Goal: Task Accomplishment & Management: Complete application form

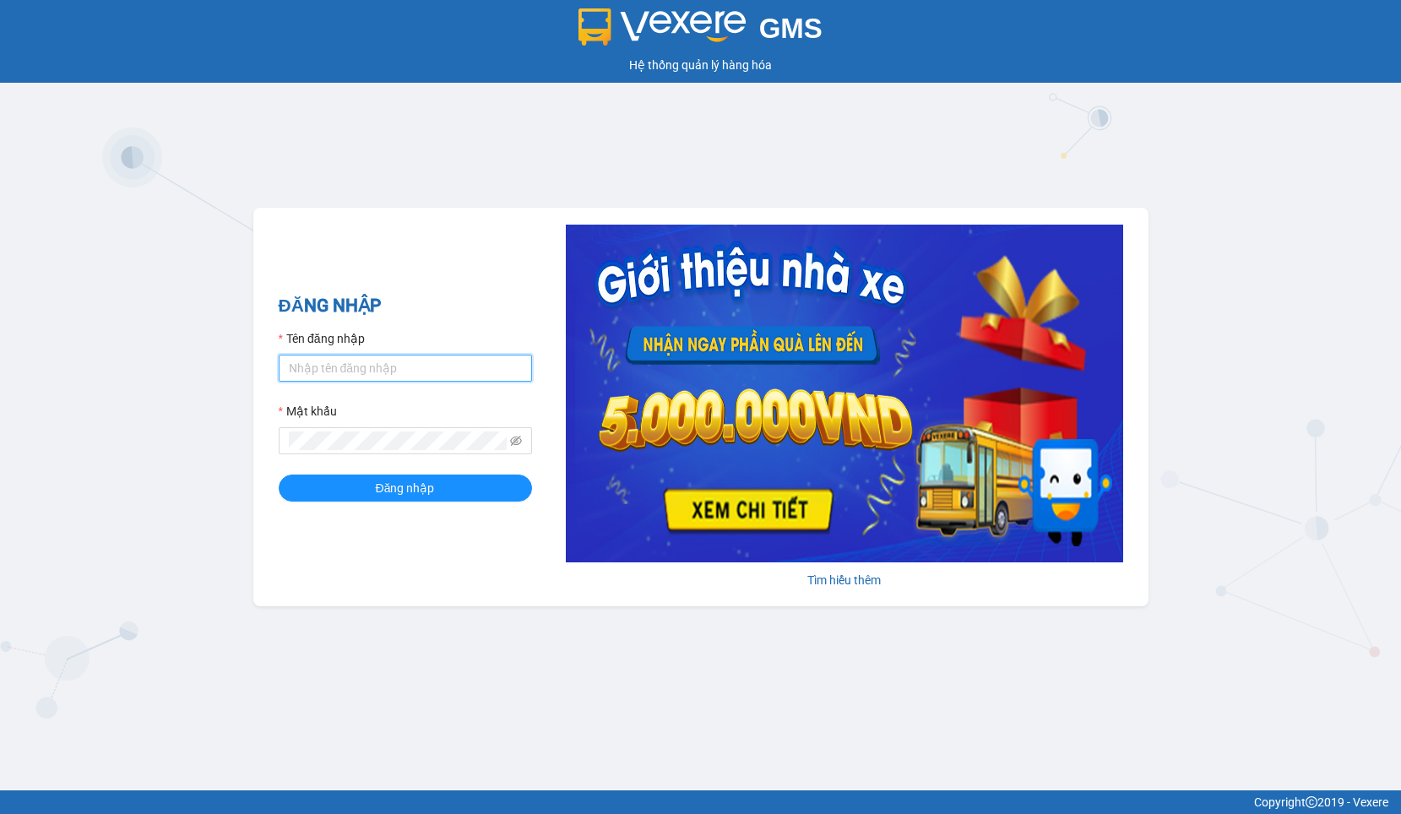
click at [346, 369] on input "Tên đăng nhập" at bounding box center [405, 368] width 253 height 27
type input "thanhhoa.binhtam"
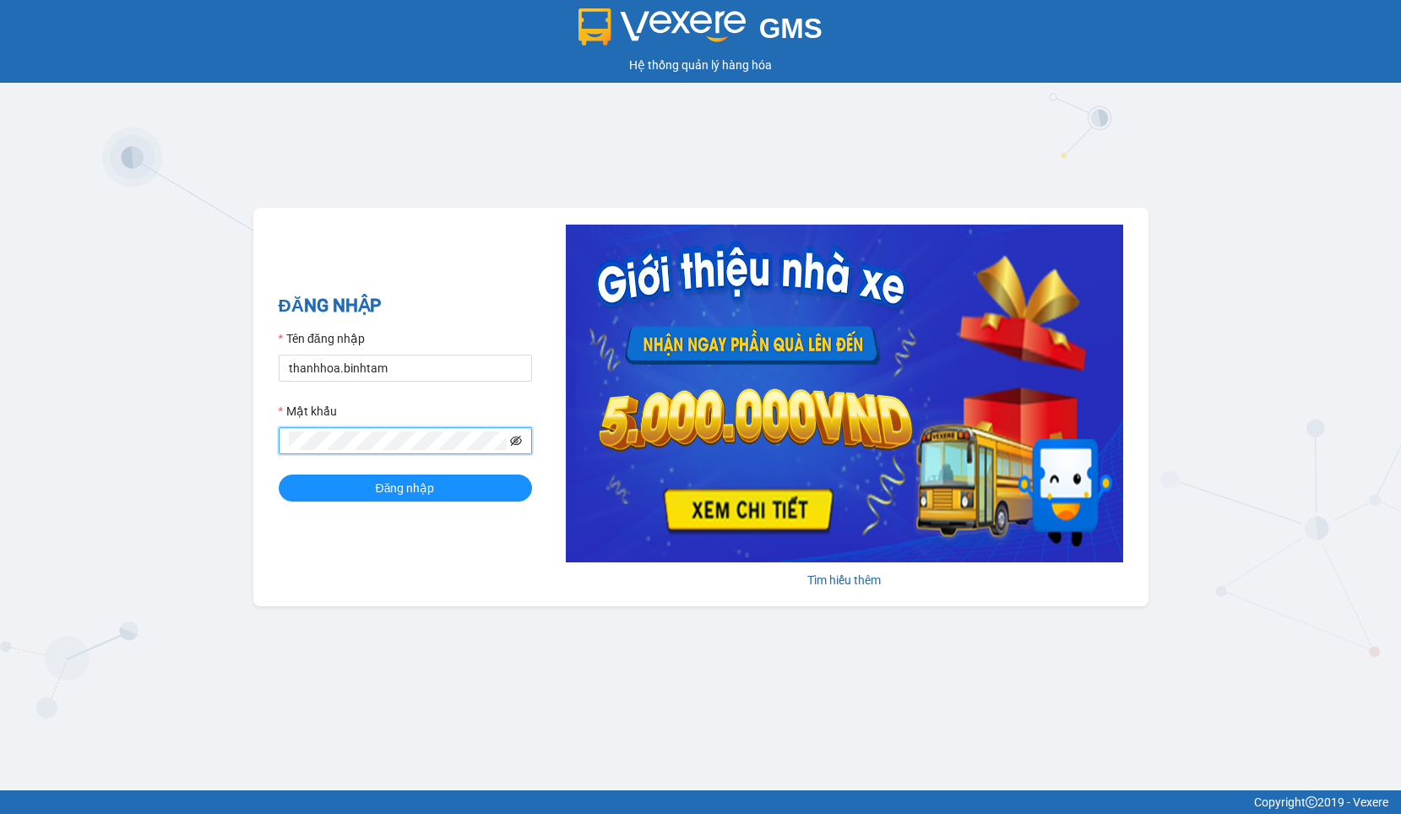
click at [518, 442] on icon "eye-invisible" at bounding box center [516, 441] width 12 height 12
click at [518, 442] on icon "eye" at bounding box center [516, 441] width 12 height 12
click at [274, 492] on div "ĐĂNG NHẬP Tên đăng nhập thanhhoa.binhtam Mật khẩu Đăng nhập Tìm hiểu thêm" at bounding box center [700, 407] width 895 height 399
click at [249, 428] on div "GMS Hệ thống quản lý hàng hóa ĐĂNG NHẬP Tên đăng nhập thanhhoa.binhtam Mật khẩu…" at bounding box center [700, 395] width 1401 height 790
click at [279, 474] on button "Đăng nhập" at bounding box center [405, 487] width 253 height 27
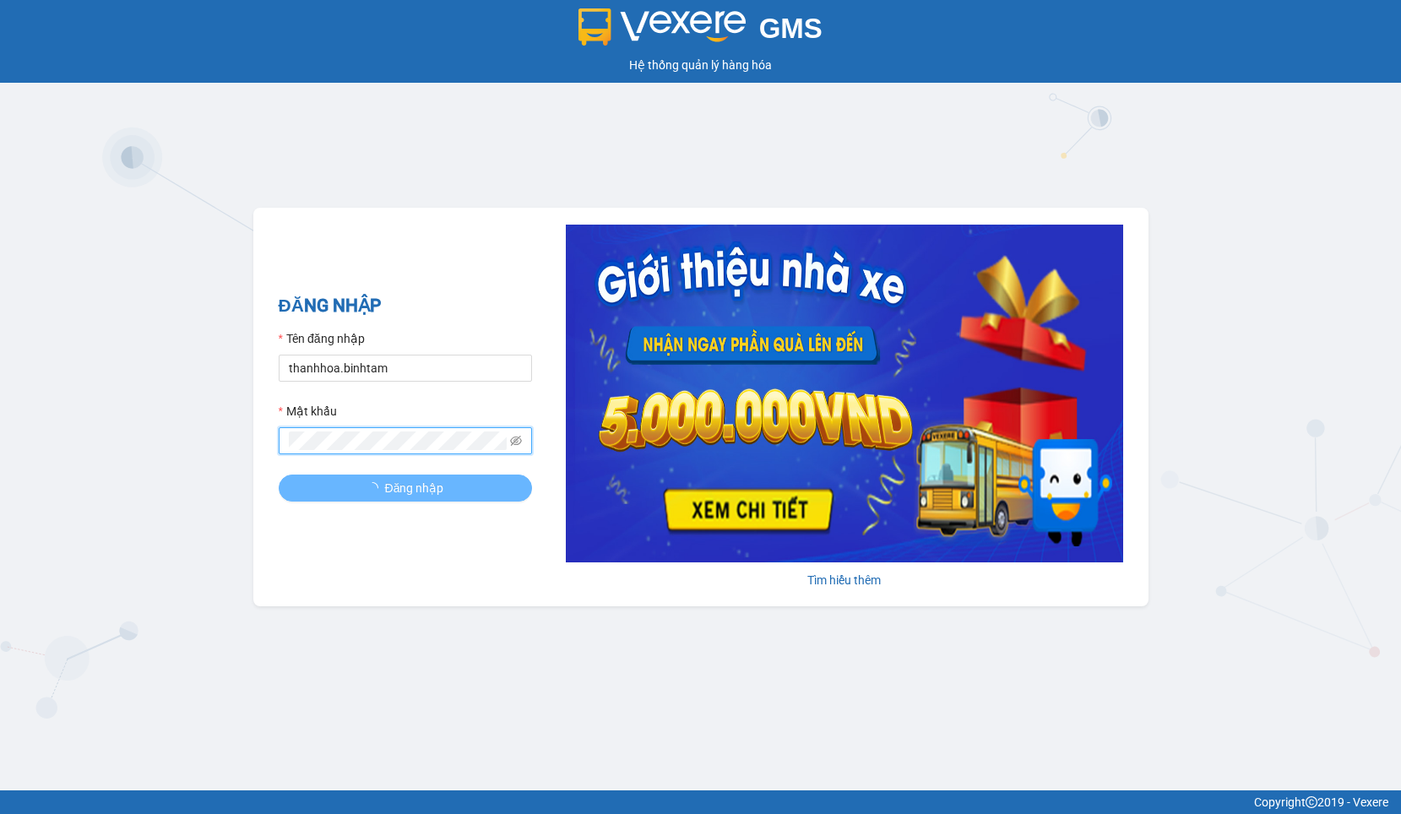
click at [279, 474] on button "Đăng nhập" at bounding box center [405, 487] width 253 height 27
click at [518, 442] on icon "eye-invisible" at bounding box center [516, 441] width 12 height 12
click at [420, 453] on span at bounding box center [405, 440] width 253 height 27
click at [279, 474] on button "Đăng nhập" at bounding box center [405, 487] width 253 height 27
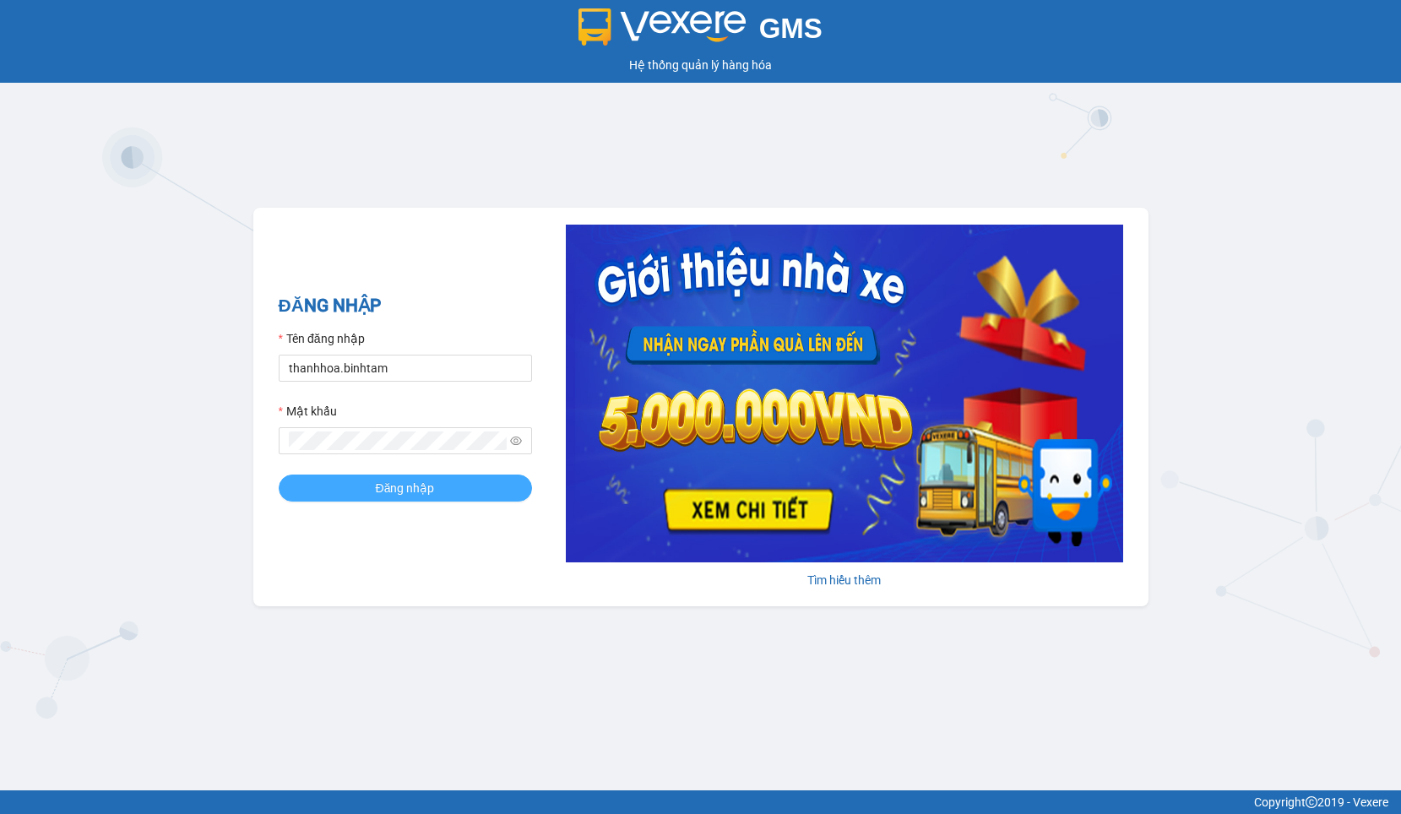
click at [300, 488] on button "Đăng nhập" at bounding box center [405, 487] width 253 height 27
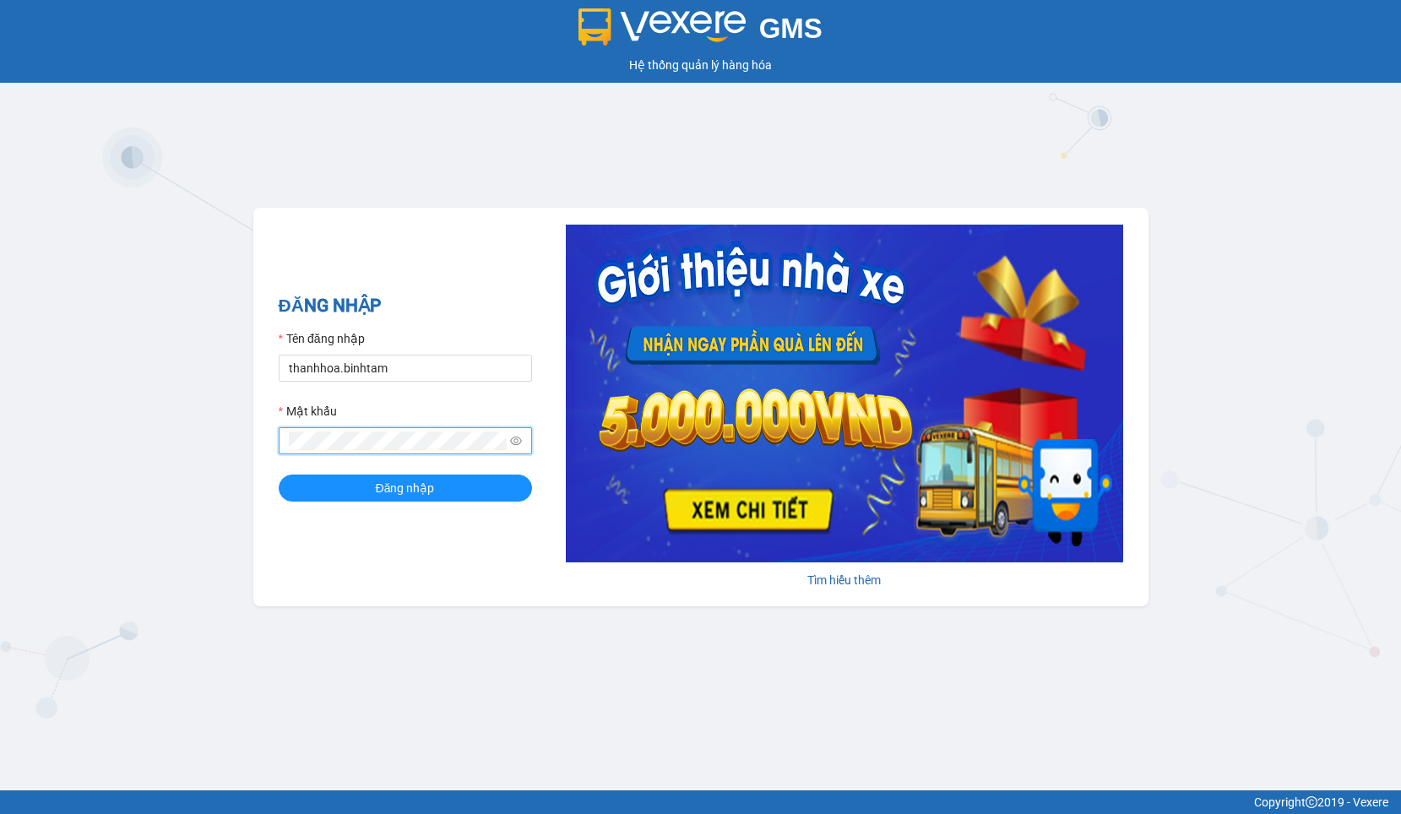
click at [258, 434] on div "ĐĂNG NHẬP Tên đăng nhập thanhhoa.binhtam Mật khẩu Đăng nhập Tìm hiểu thêm" at bounding box center [700, 407] width 895 height 399
click at [264, 425] on div "ĐĂNG NHẬP Tên đăng nhập thanhhoa.binhtam Mật khẩu Đăng nhập Tìm hiểu thêm" at bounding box center [700, 407] width 895 height 399
click at [279, 474] on button "Đăng nhập" at bounding box center [405, 487] width 253 height 27
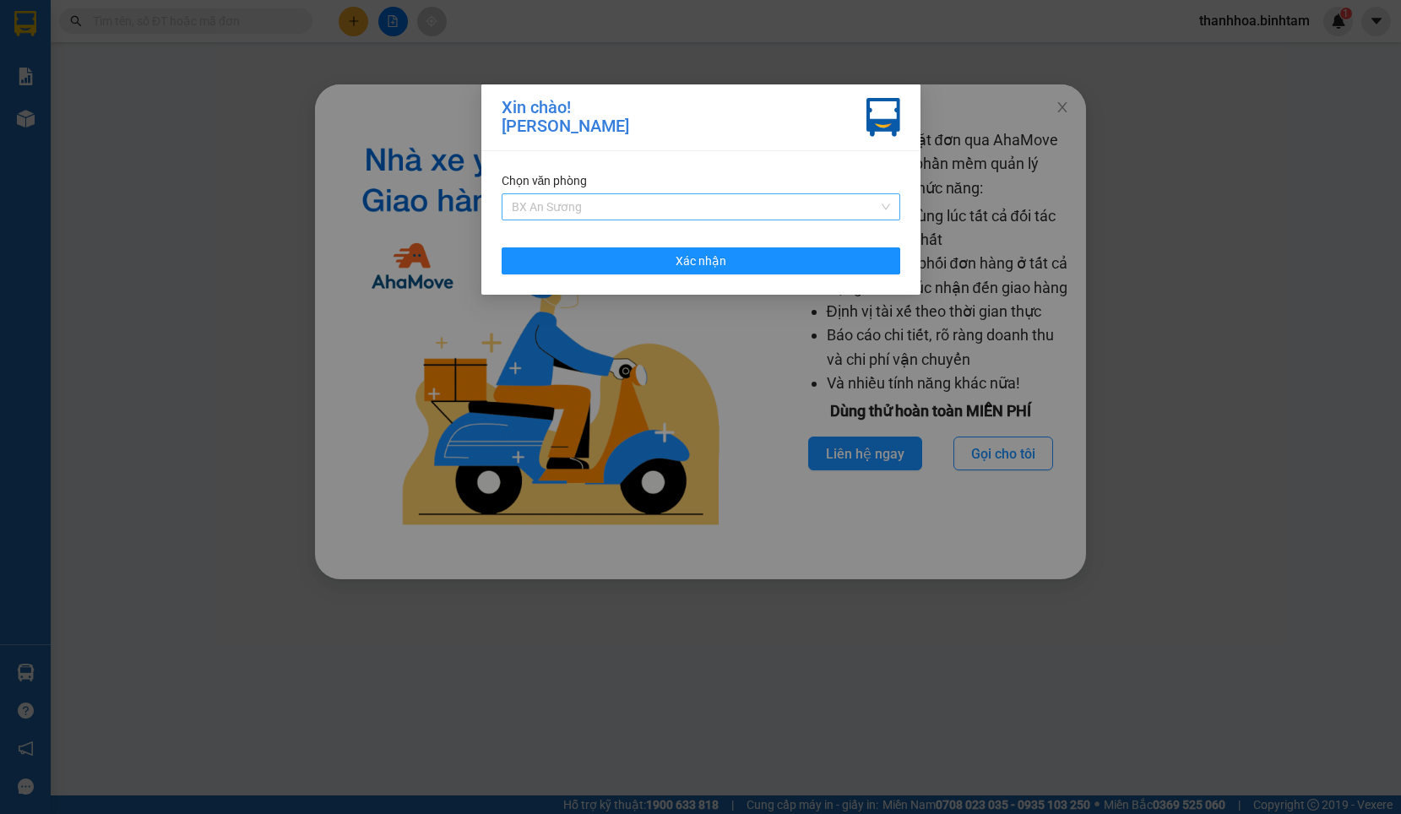
click at [820, 195] on span "BX An Sương" at bounding box center [701, 206] width 378 height 25
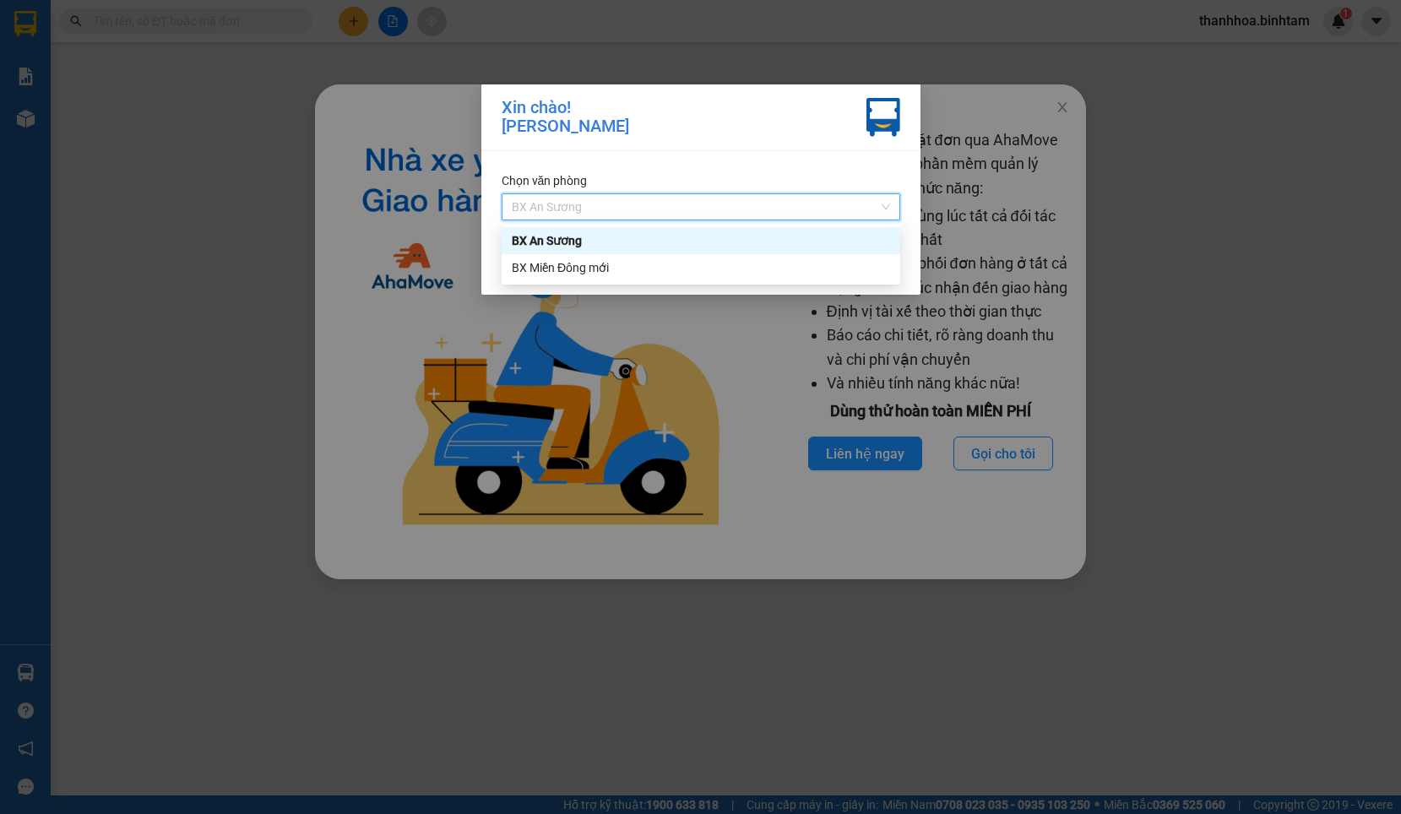
click at [807, 199] on span "BX An Sương" at bounding box center [701, 206] width 378 height 25
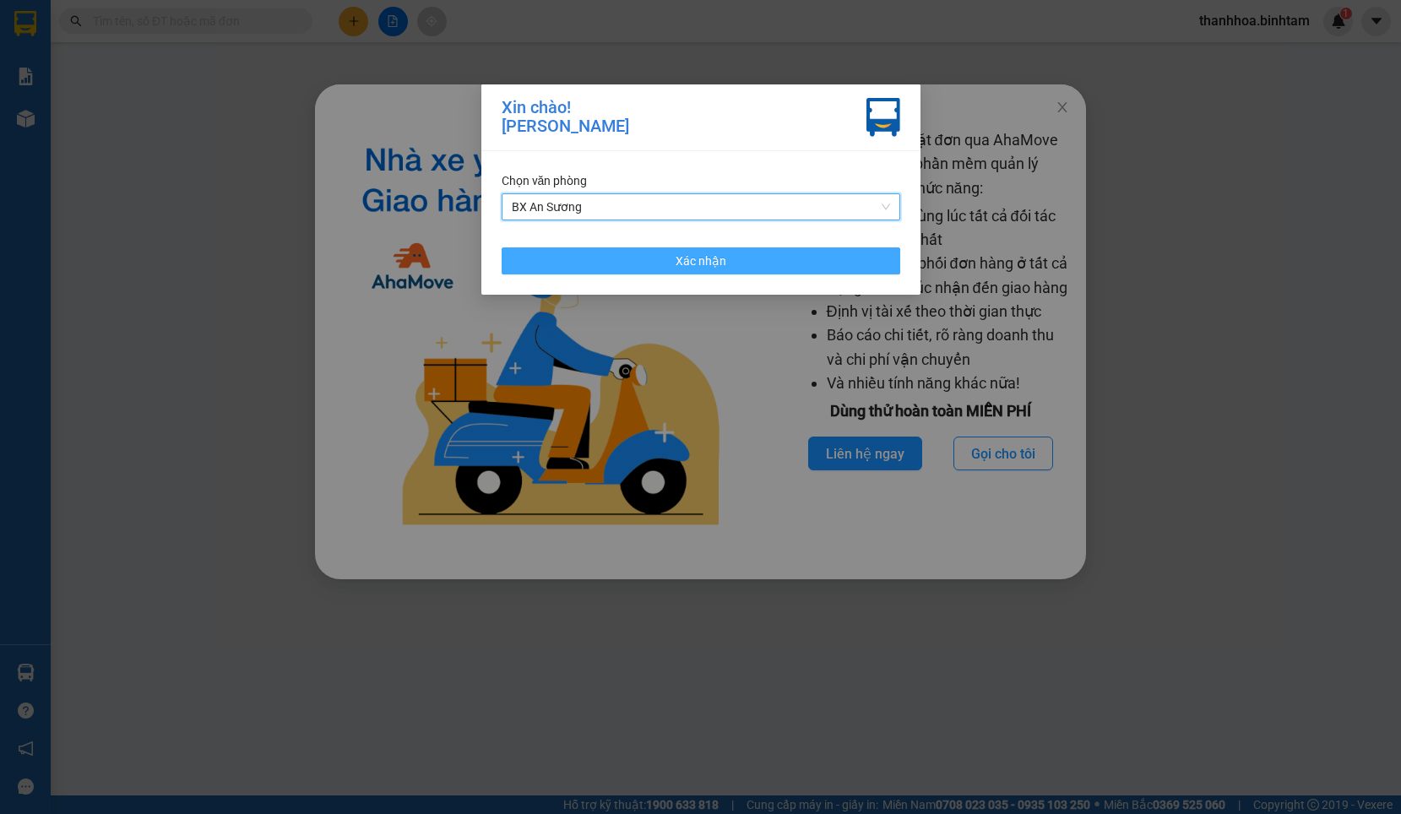
click at [786, 258] on button "Xác nhận" at bounding box center [701, 260] width 399 height 27
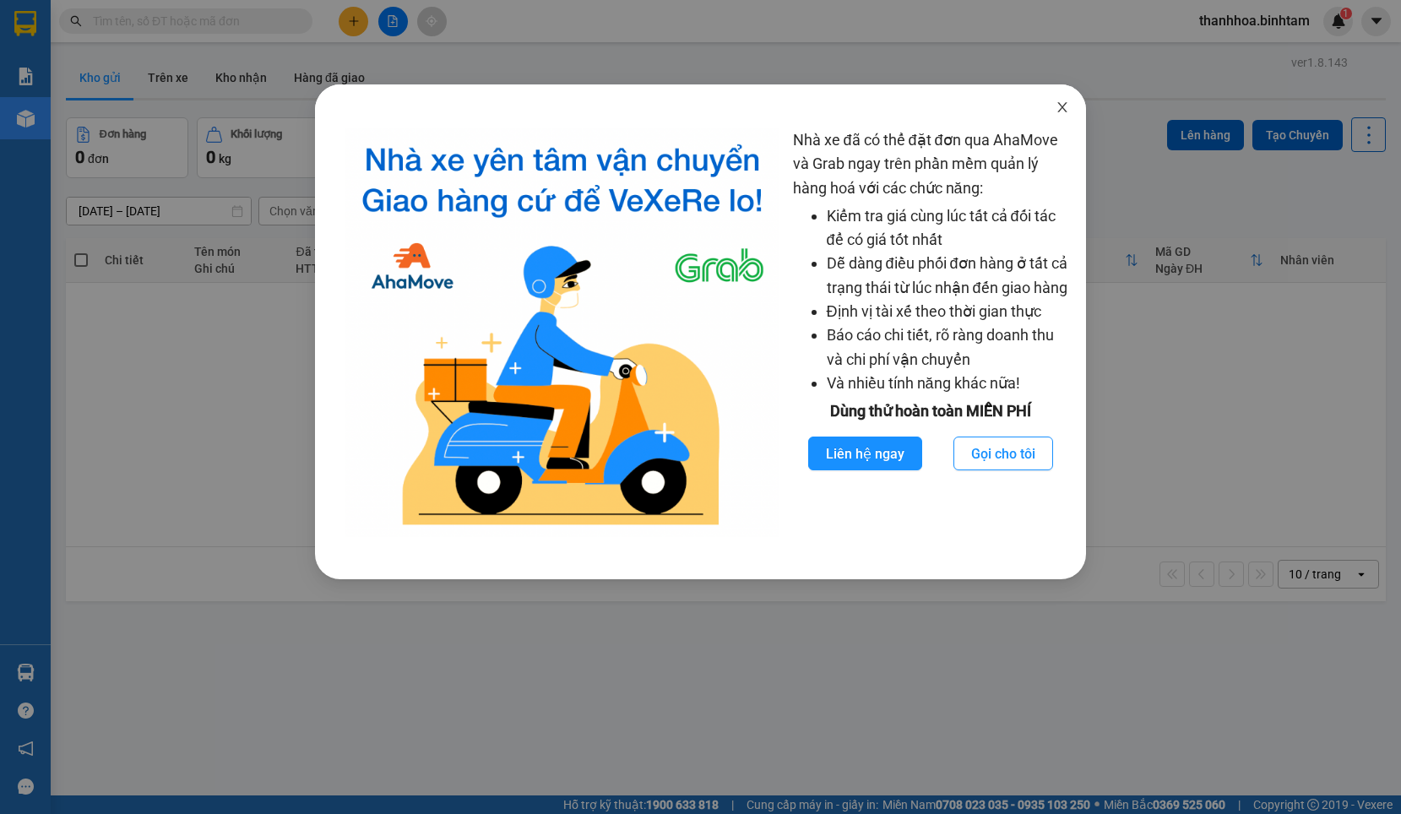
click at [1062, 112] on icon "close" at bounding box center [1062, 107] width 14 height 14
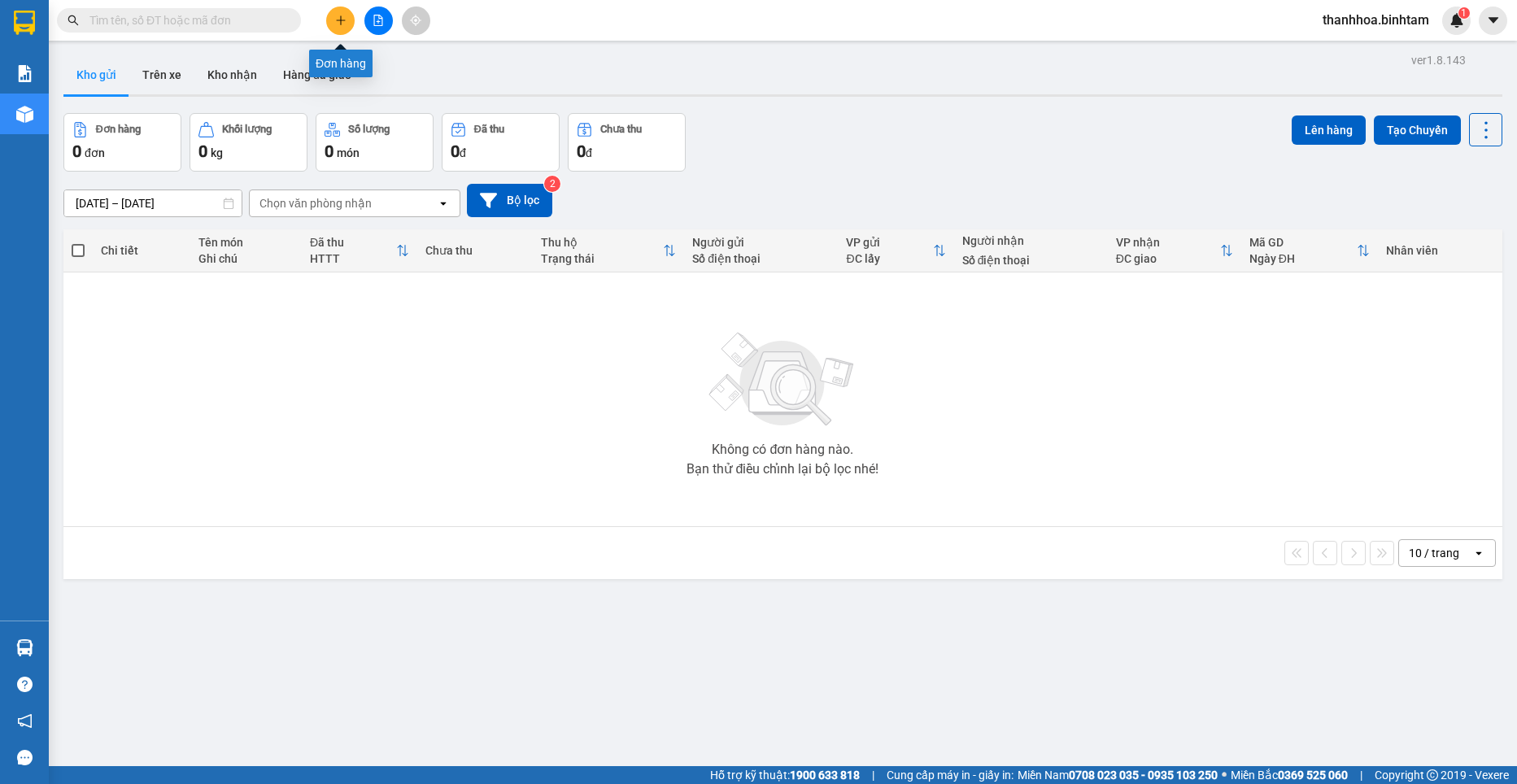
click at [341, 20] on icon "plus" at bounding box center [340, 19] width 9 height 1
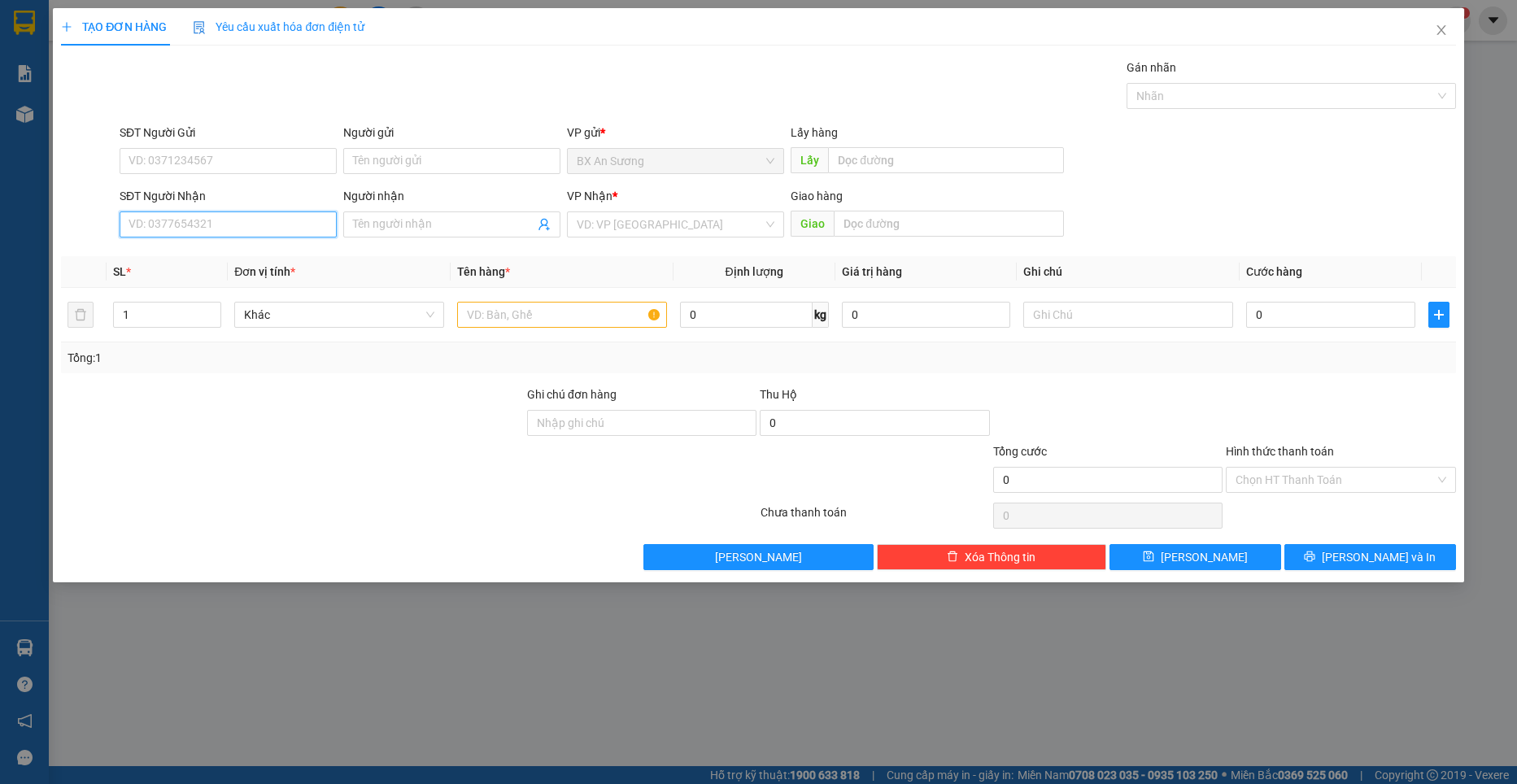
click at [263, 215] on input "SĐT Người Nhận" at bounding box center [227, 224] width 217 height 26
type input "0911722218"
click at [368, 218] on input "Người nhận" at bounding box center [443, 224] width 181 height 18
click at [201, 218] on input "0911722218" at bounding box center [227, 224] width 217 height 26
click at [400, 221] on input "Người nhận" at bounding box center [443, 224] width 181 height 18
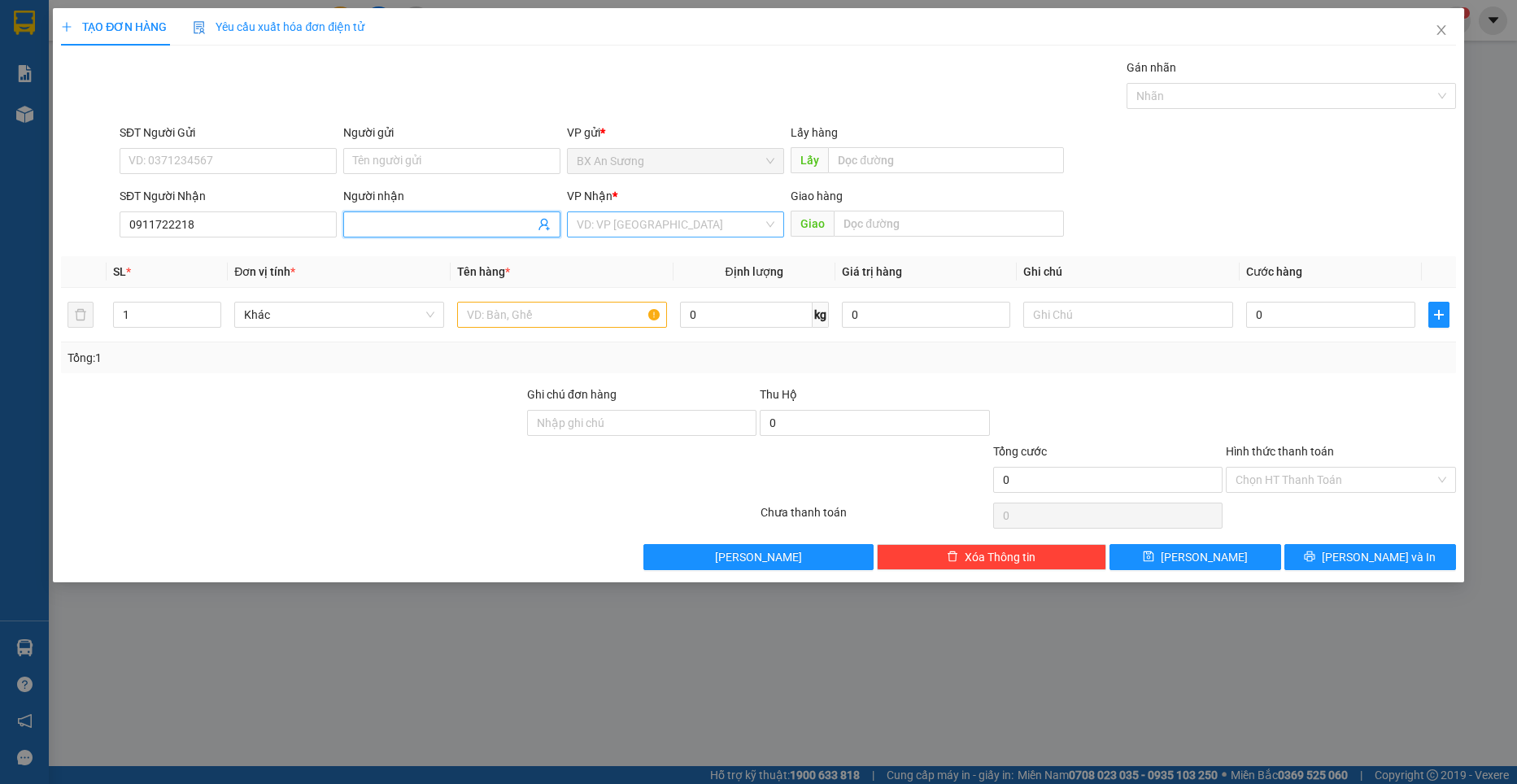
click at [650, 230] on input "search" at bounding box center [669, 223] width 186 height 24
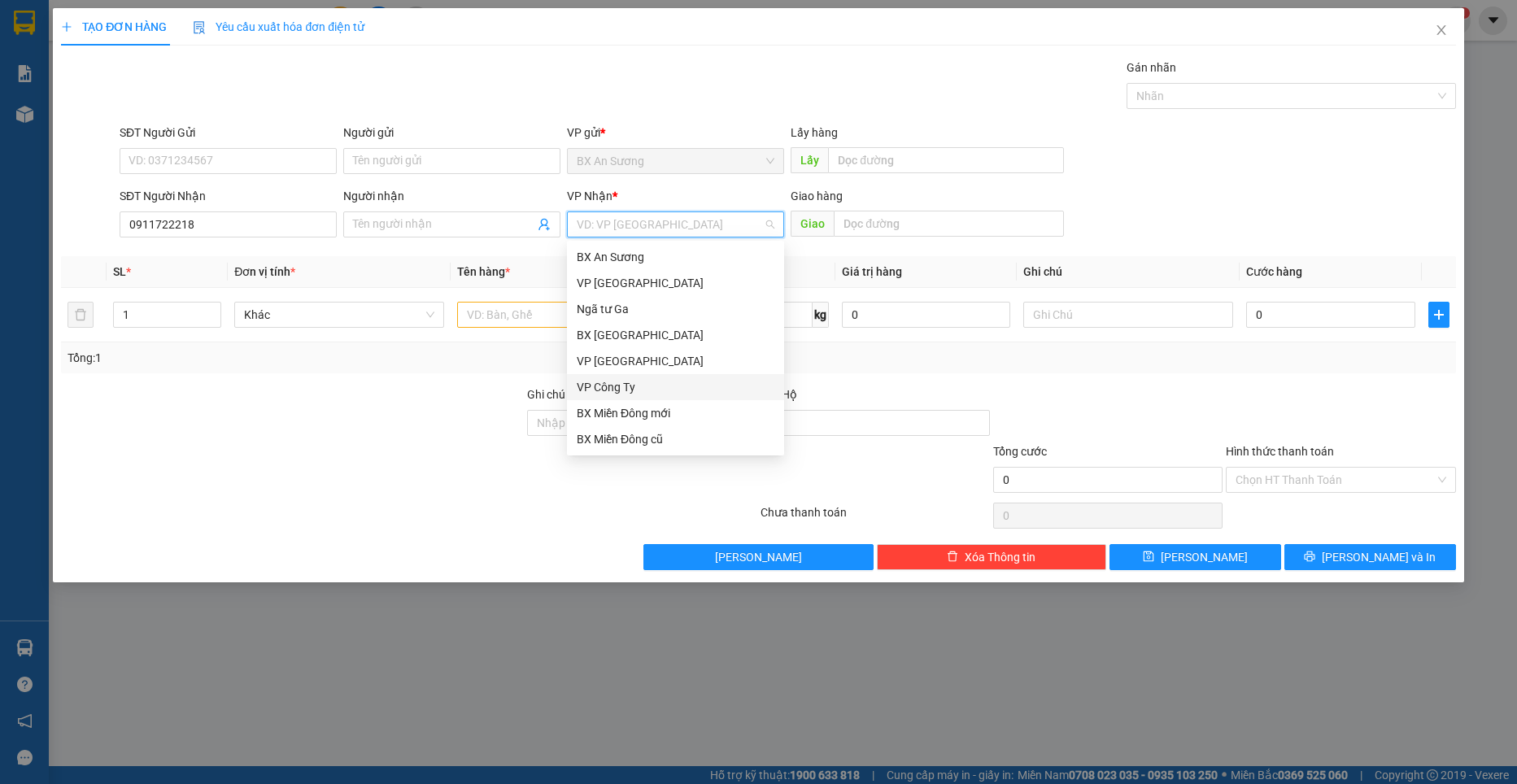
click at [619, 375] on div "VP Công Ty" at bounding box center [674, 386] width 217 height 26
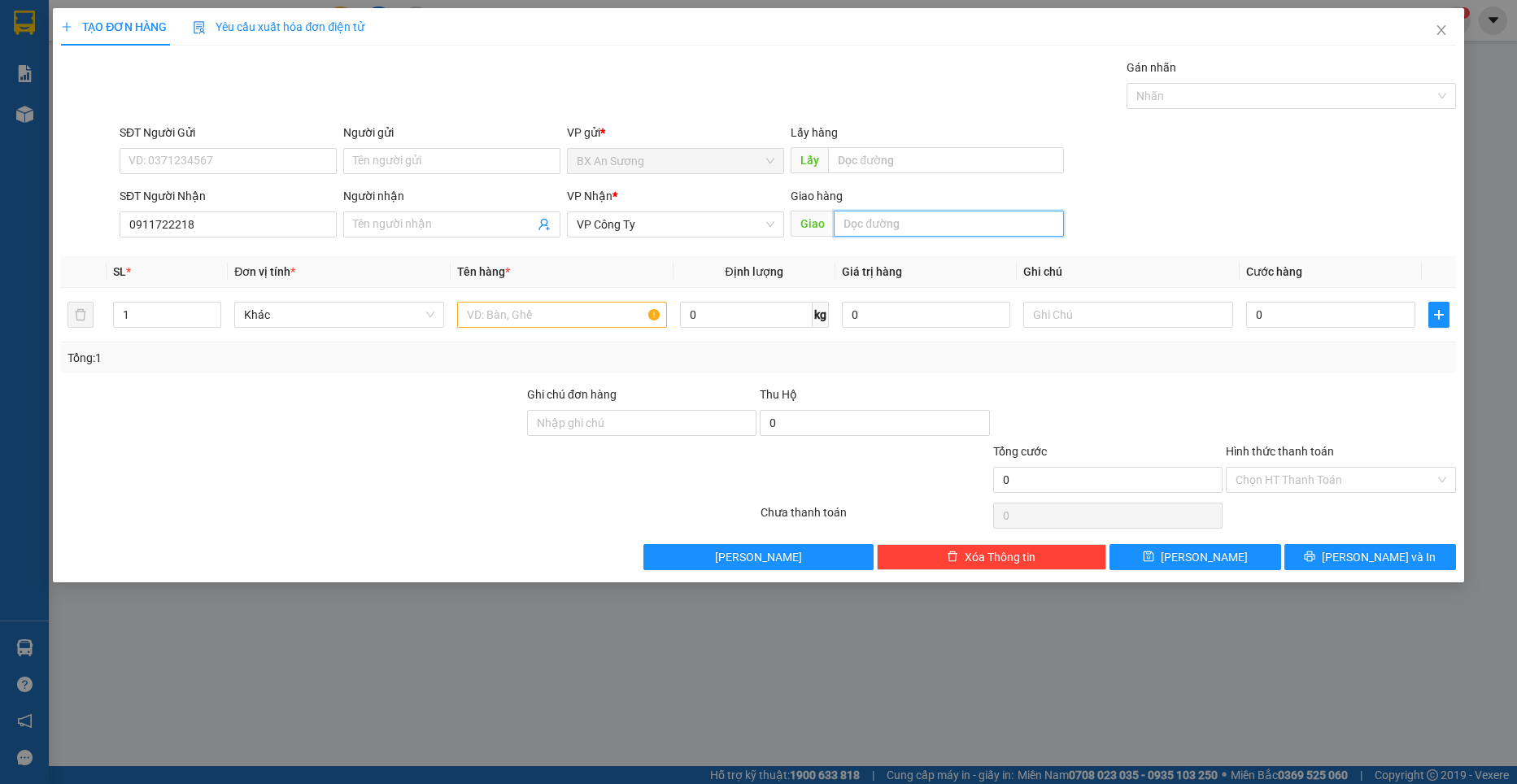
click at [890, 218] on input "text" at bounding box center [948, 223] width 230 height 26
type input "cay xang [[PERSON_NAME]"
click at [556, 326] on input "text" at bounding box center [562, 314] width 210 height 26
type input "1 thung giay"
click at [1312, 306] on input "0" at bounding box center [1330, 314] width 170 height 26
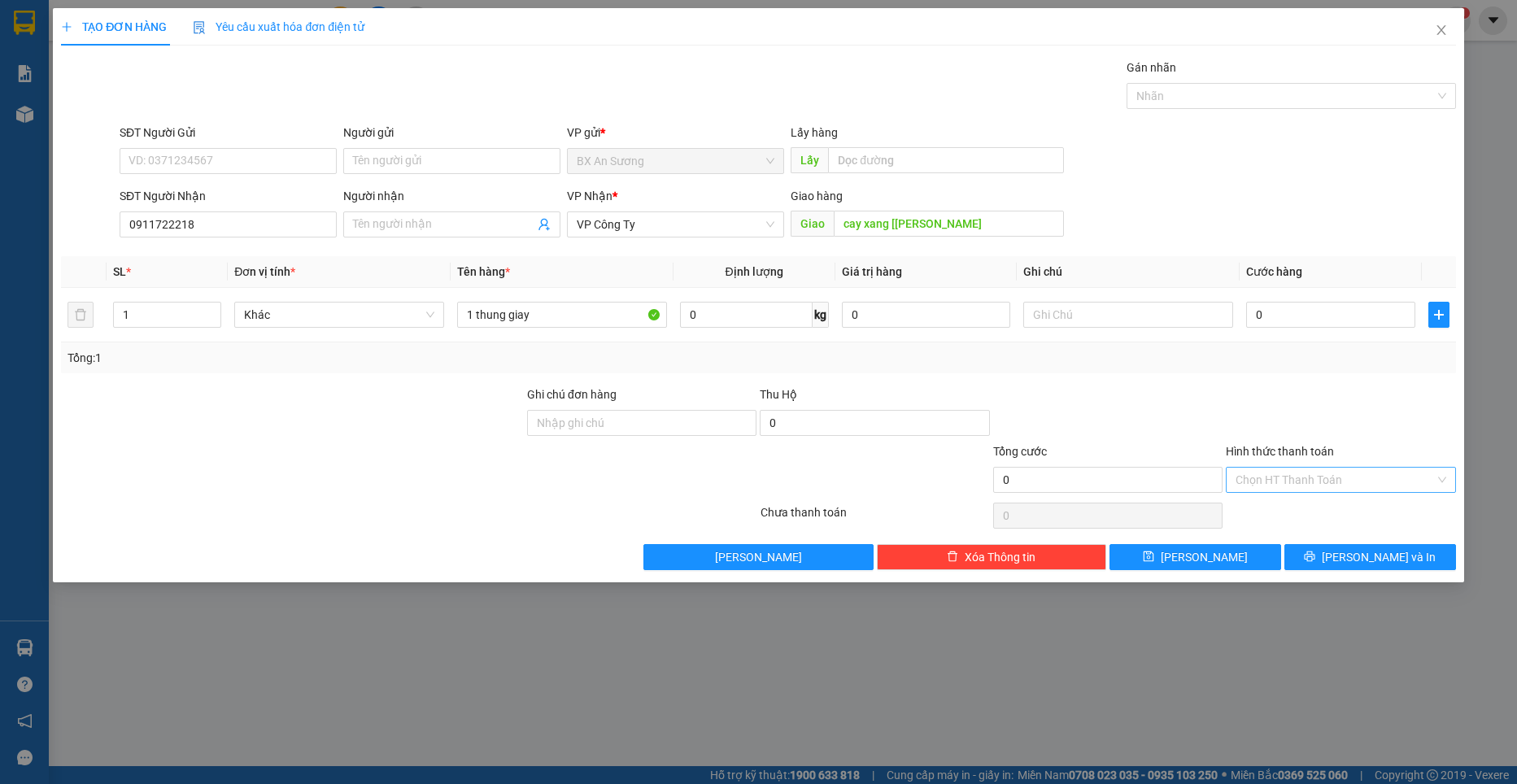
click at [1302, 486] on input "Hình thức thanh toán" at bounding box center [1334, 479] width 198 height 24
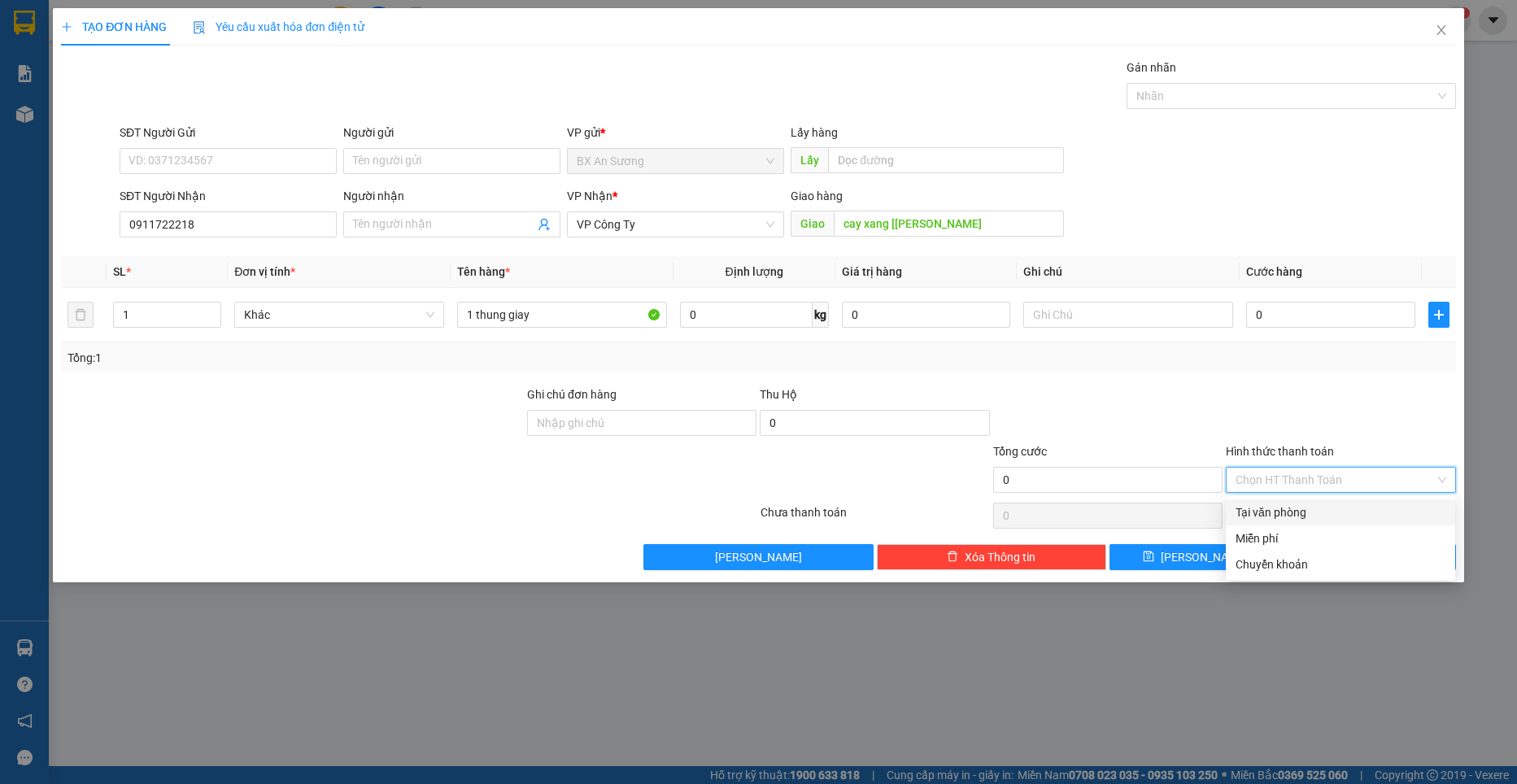
click at [1302, 486] on input "Hình thức thanh toán" at bounding box center [1334, 479] width 198 height 24
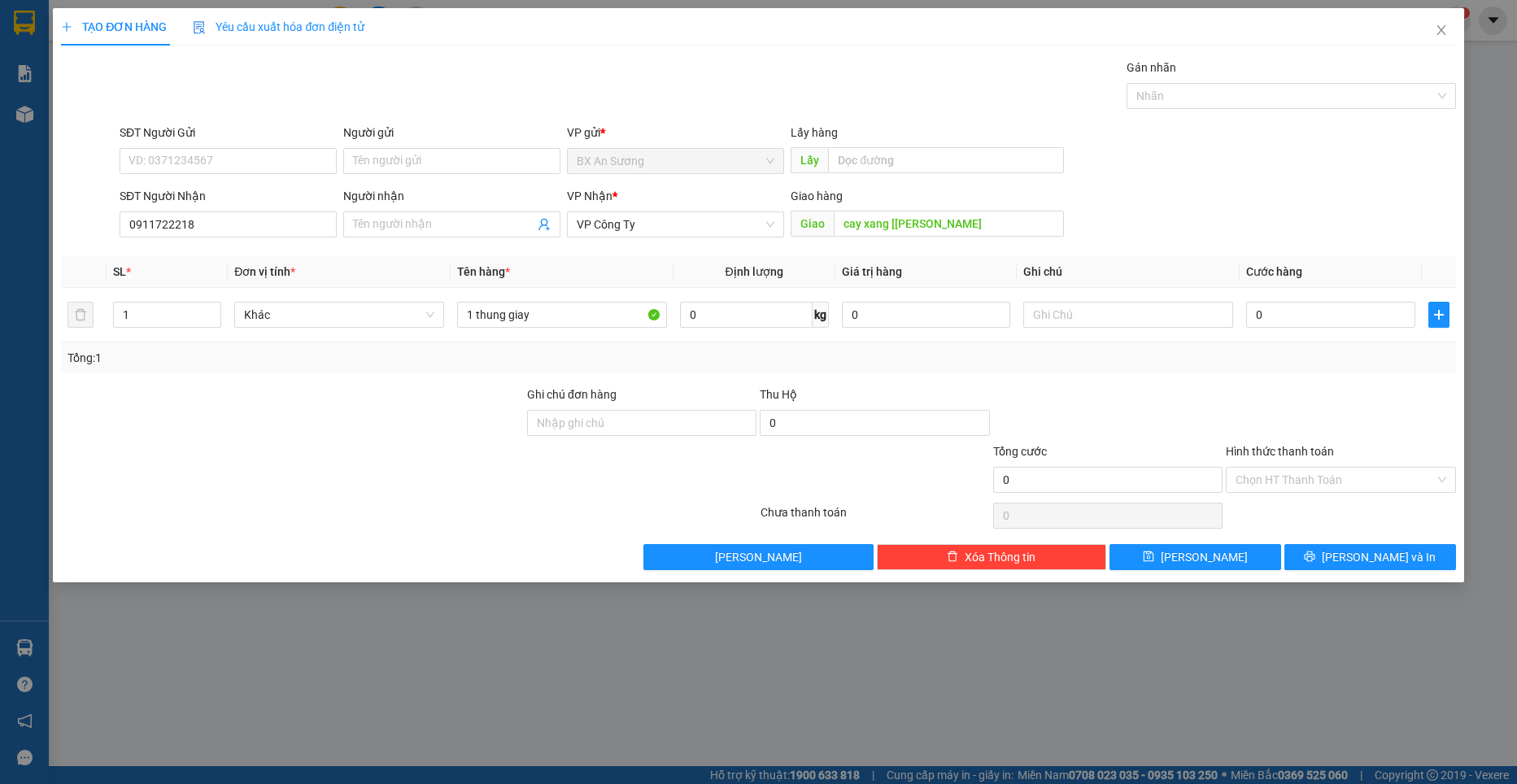
click at [1293, 415] on div at bounding box center [1340, 413] width 232 height 57
click at [1293, 318] on input "0" at bounding box center [1330, 314] width 170 height 26
drag, startPoint x: 1263, startPoint y: 274, endPoint x: 1348, endPoint y: 281, distance: 85.3
click at [1348, 281] on th "Cước hàng" at bounding box center [1330, 272] width 182 height 32
drag, startPoint x: 1348, startPoint y: 281, endPoint x: 1339, endPoint y: 266, distance: 17.5
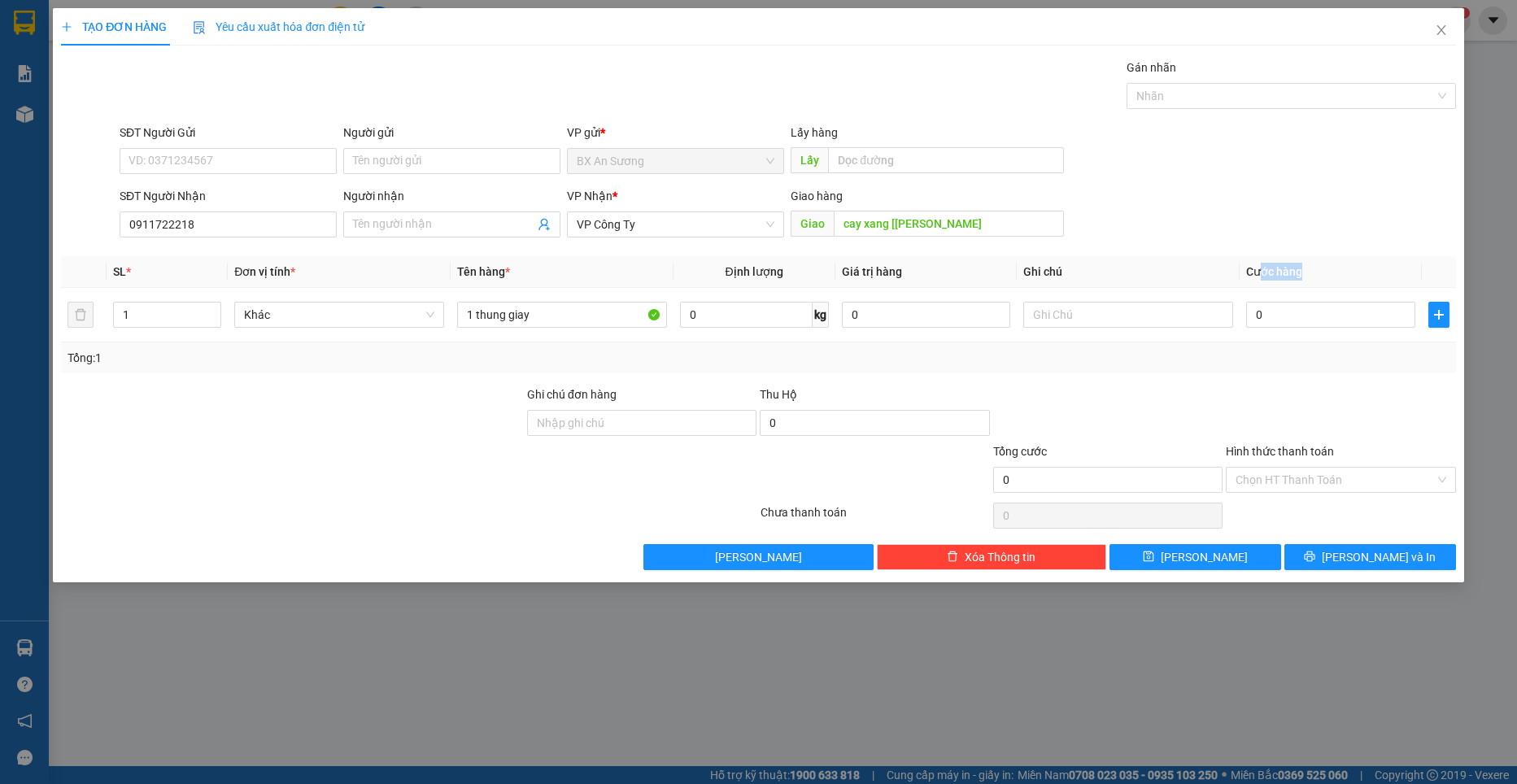
click at [1339, 266] on th "Cước hàng" at bounding box center [1330, 272] width 182 height 32
click at [1295, 301] on div "0" at bounding box center [1330, 315] width 170 height 33
click at [1299, 312] on input "0" at bounding box center [1330, 314] width 170 height 26
type input "1"
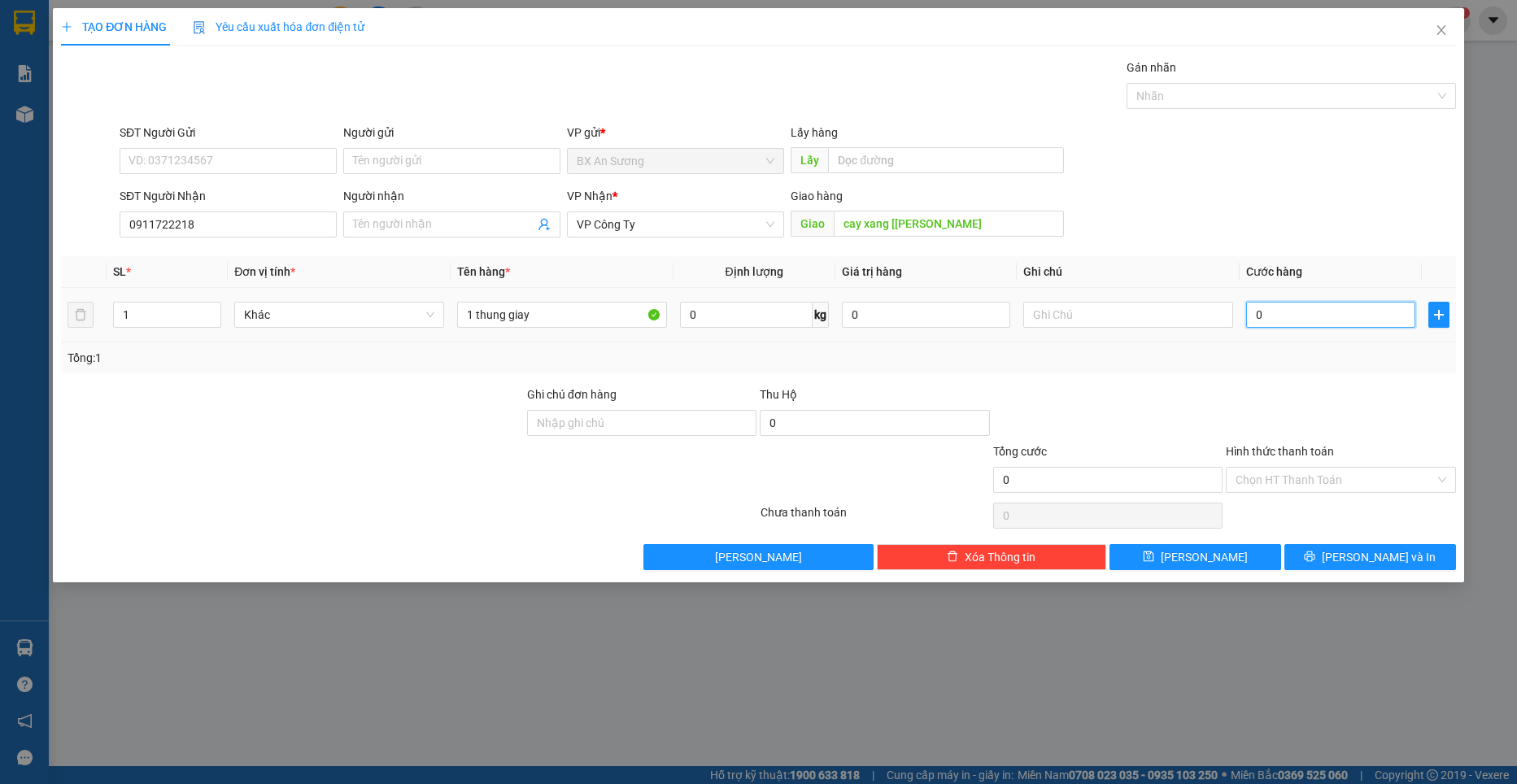
type input "1"
type input "10"
type input "100"
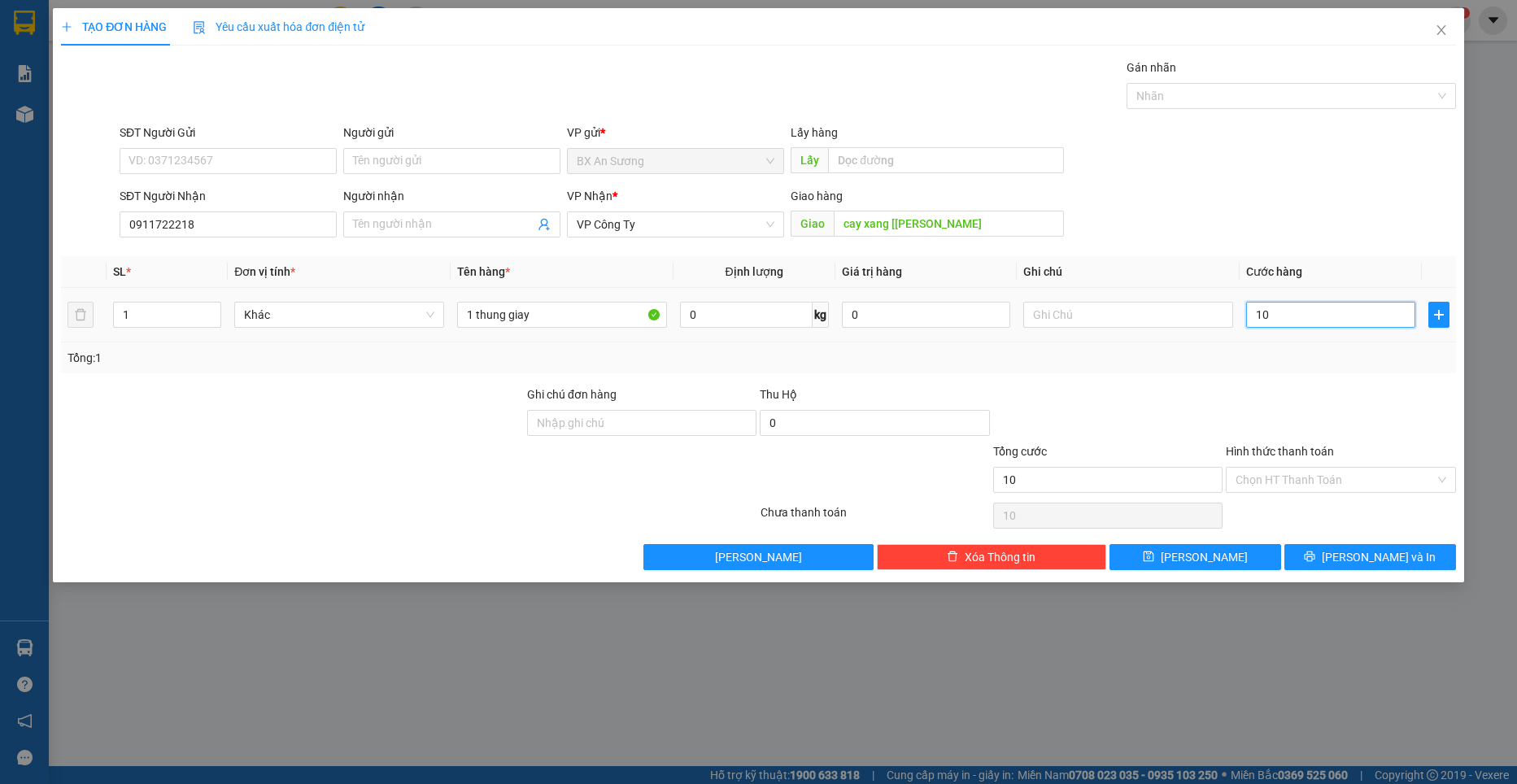
type input "100"
type input "1.000"
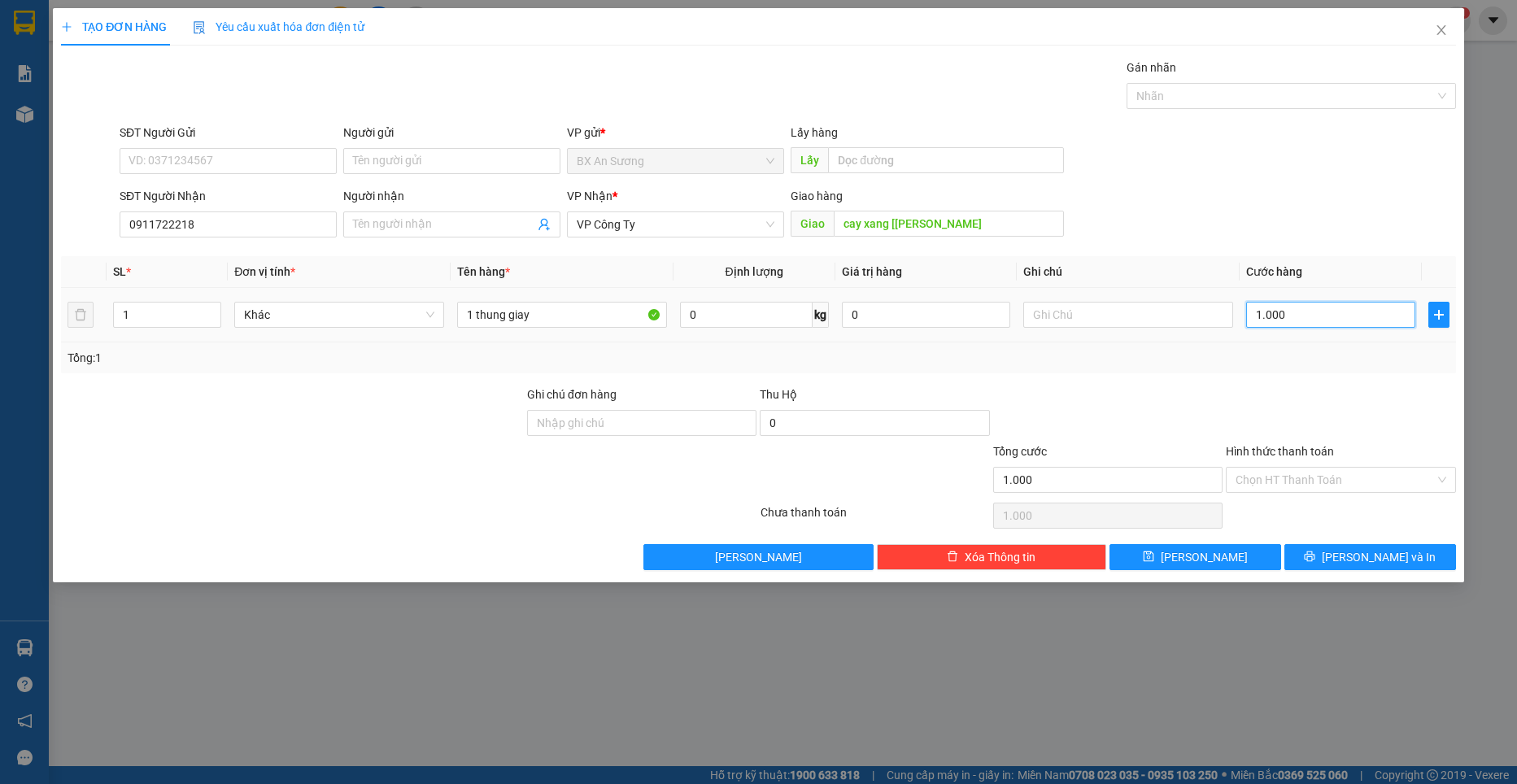
type input "10.000"
type input "100.000"
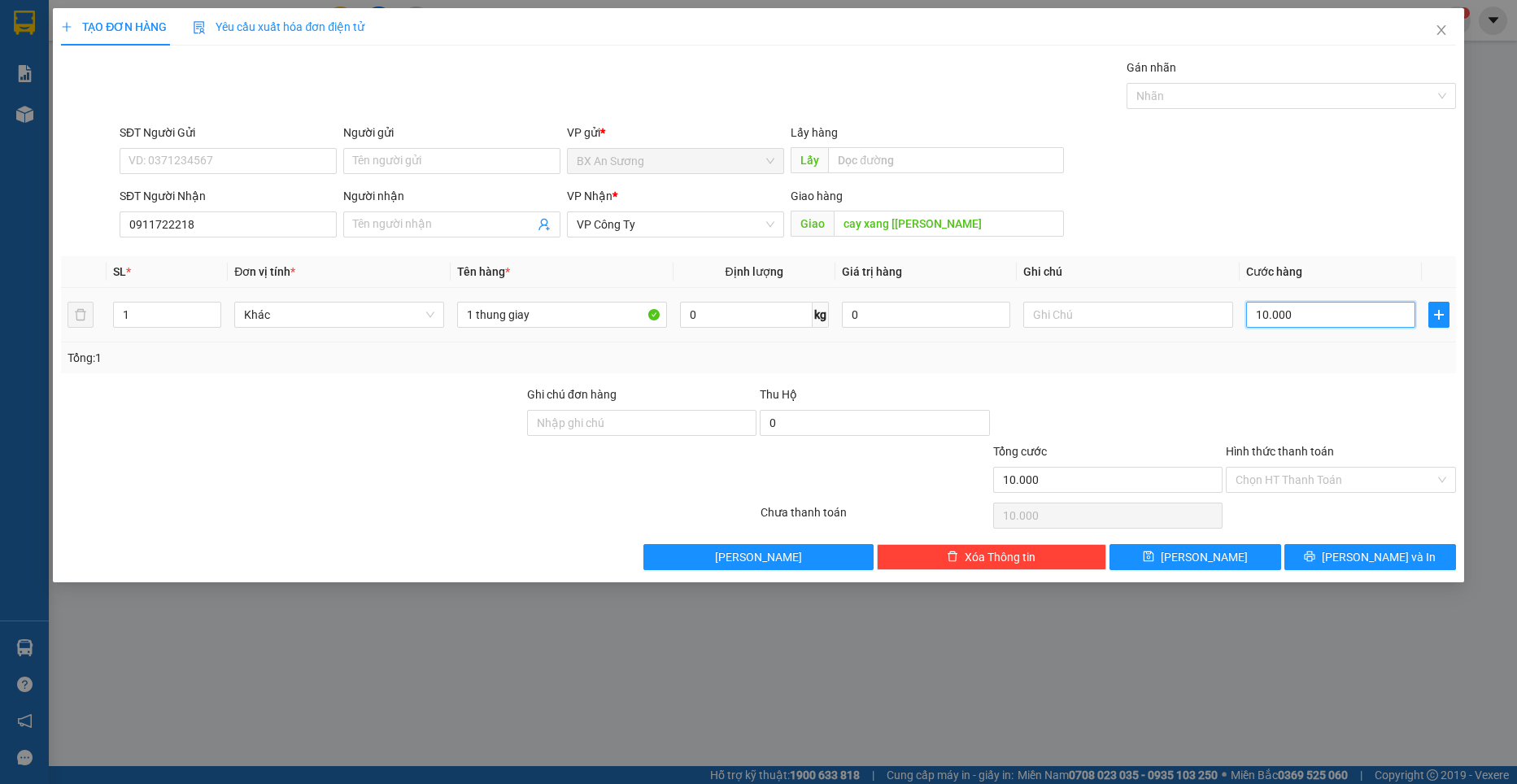
type input "100.000"
click at [1329, 489] on input "Hình thức thanh toán" at bounding box center [1334, 479] width 198 height 24
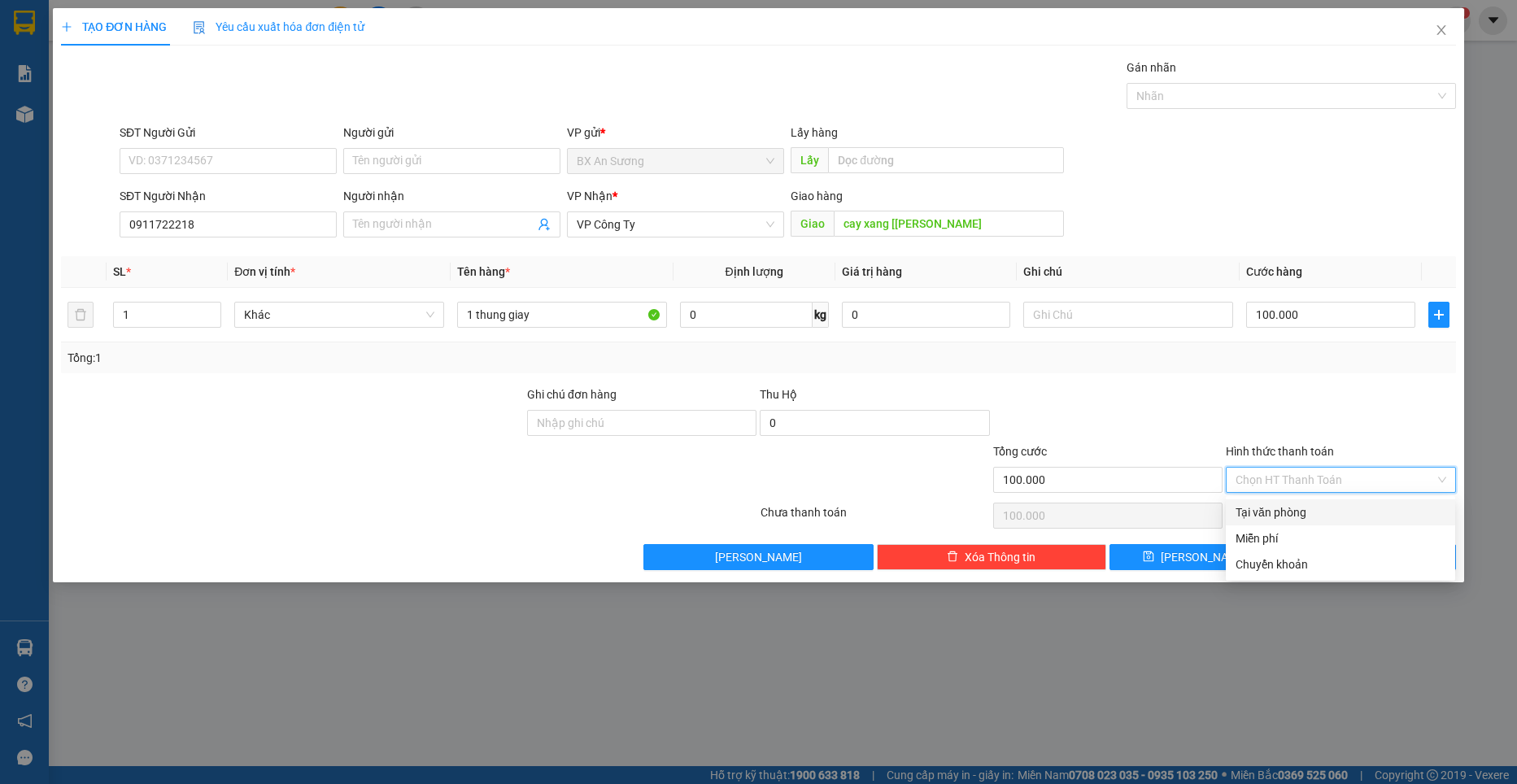
click at [1311, 509] on div "Tại văn phòng" at bounding box center [1340, 512] width 210 height 18
type input "0"
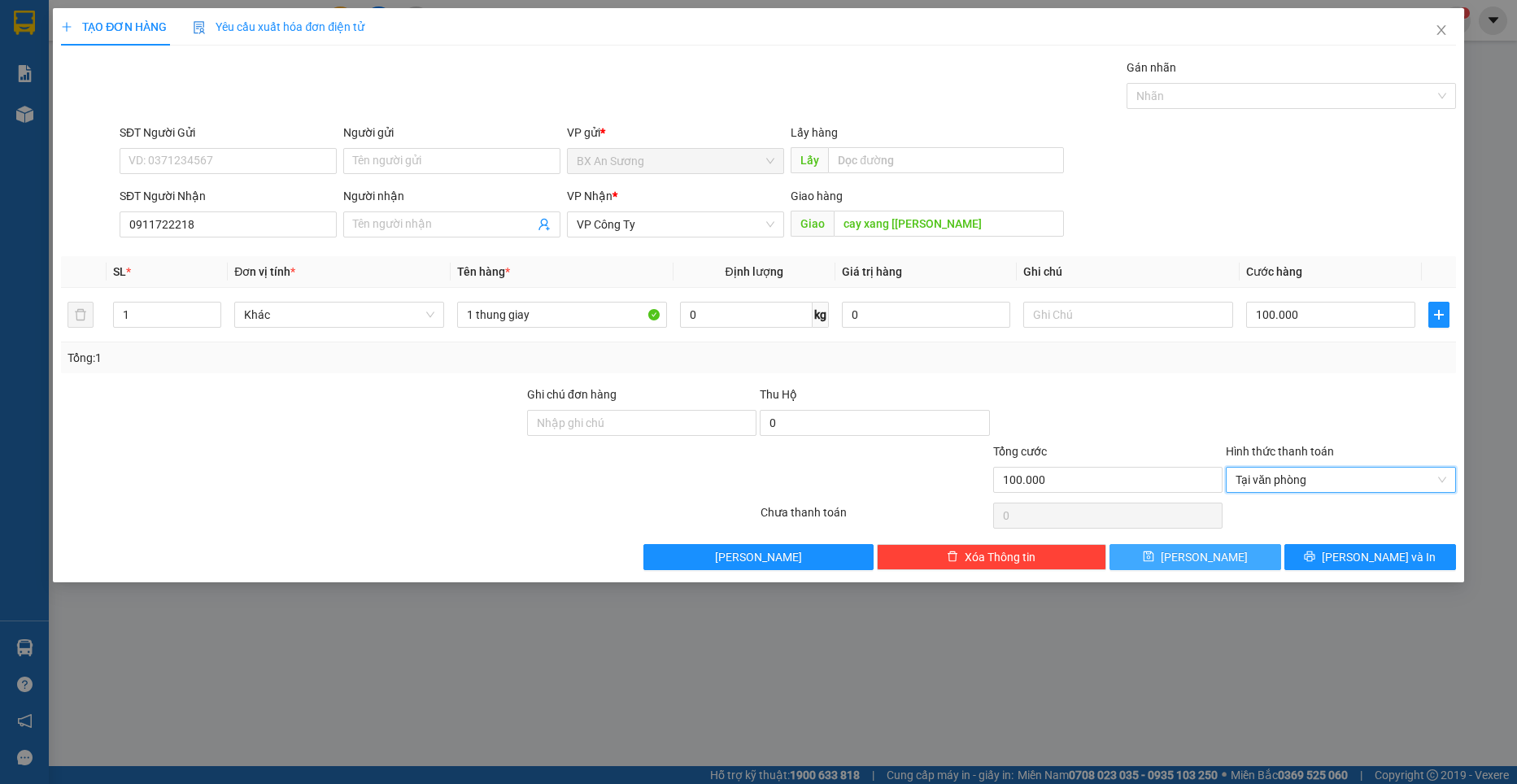
click at [1214, 552] on button "[PERSON_NAME]" at bounding box center [1195, 557] width 171 height 26
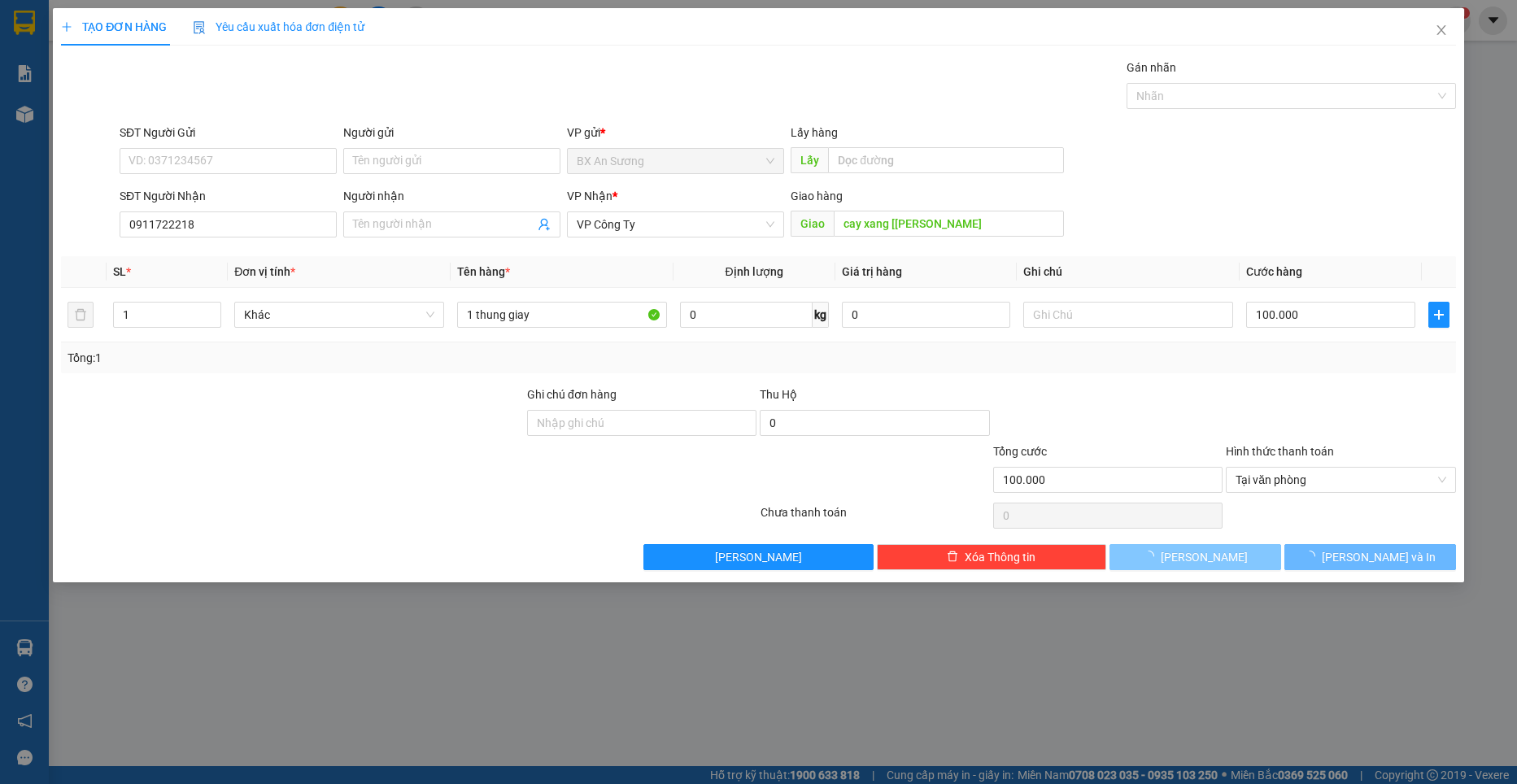
type input "0"
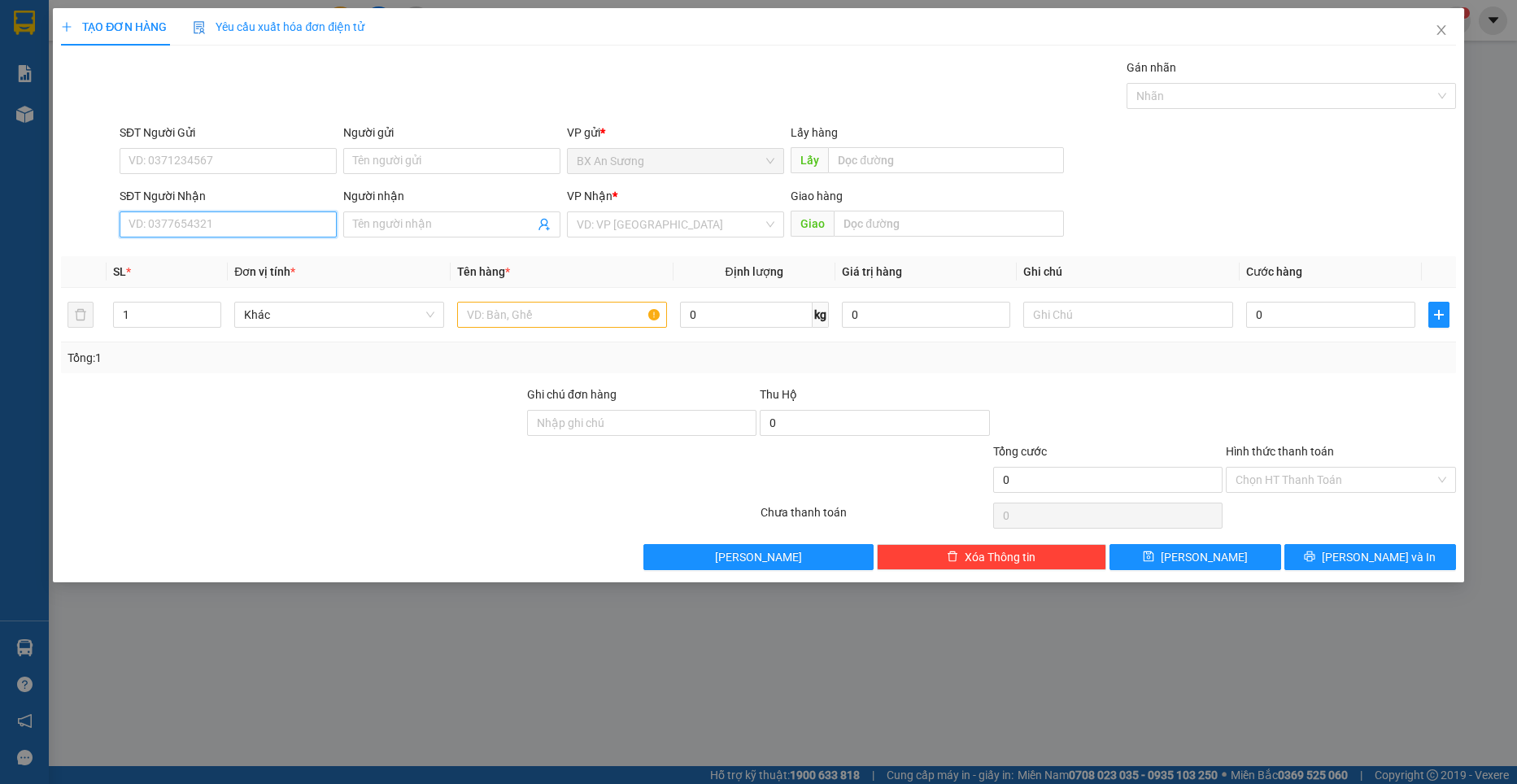
click at [243, 218] on input "SĐT Người Nhận" at bounding box center [227, 224] width 217 height 26
type input "0977017139"
click at [394, 222] on input "Người nhận" at bounding box center [443, 224] width 181 height 18
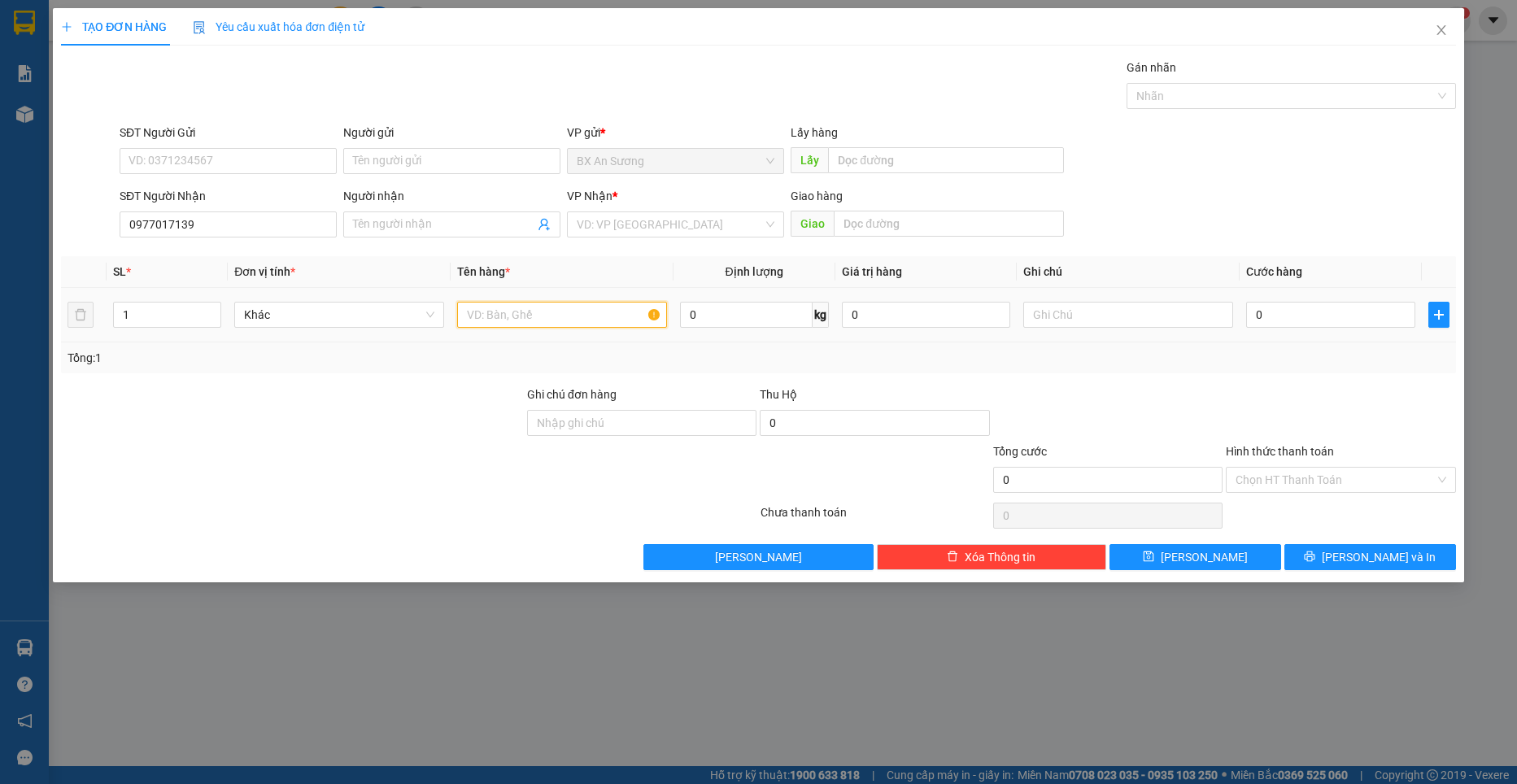
click at [555, 314] on input "text" at bounding box center [562, 314] width 210 height 26
type input "1 thung xop"
click at [1295, 477] on input "Hình thức thanh toán" at bounding box center [1334, 479] width 198 height 24
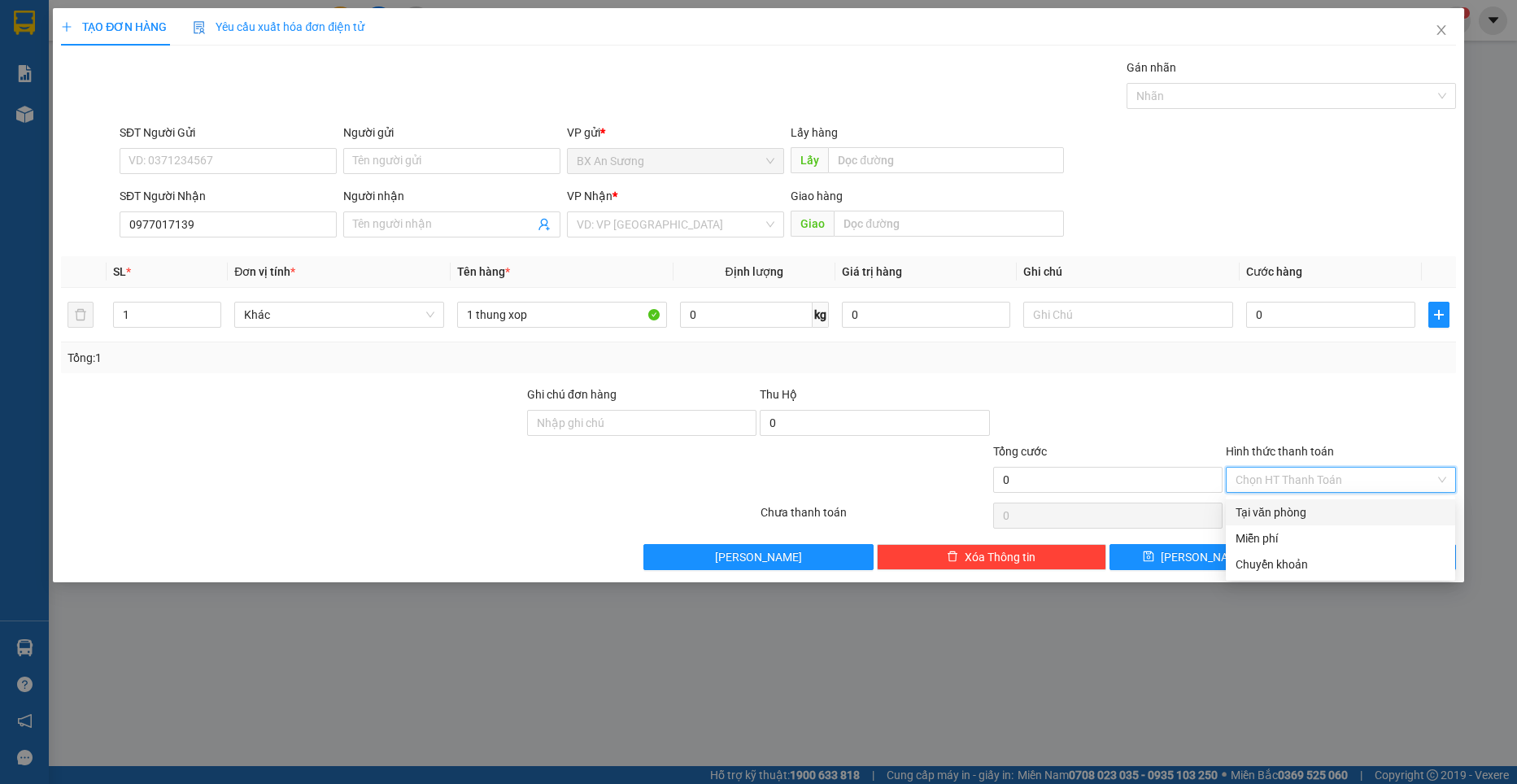
click at [1309, 510] on div "Tại văn phòng" at bounding box center [1340, 512] width 210 height 18
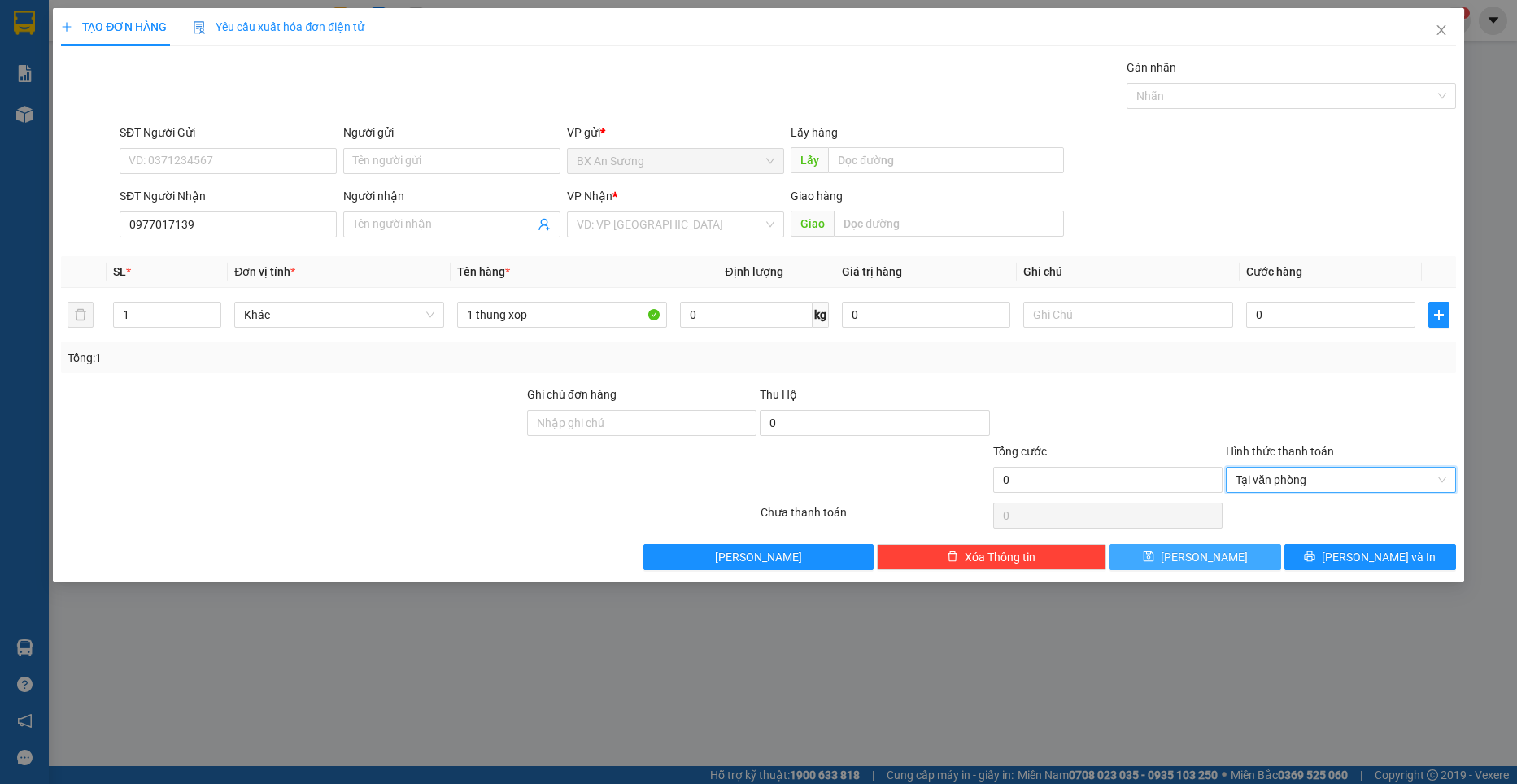
click at [1209, 553] on span "[PERSON_NAME]" at bounding box center [1204, 557] width 87 height 18
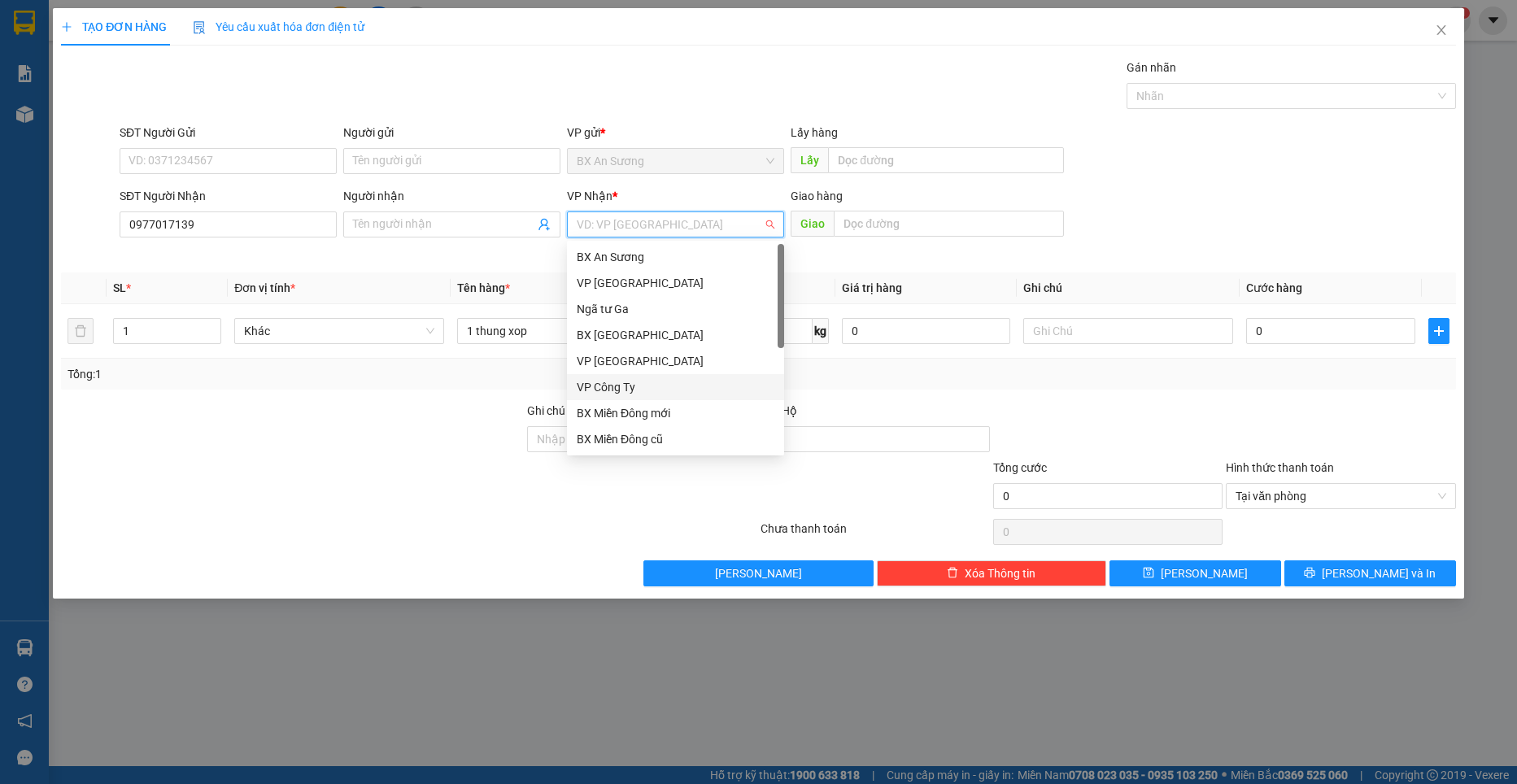
click at [683, 227] on input "search" at bounding box center [669, 223] width 186 height 24
click at [639, 389] on div "VP Công Ty" at bounding box center [675, 387] width 197 height 18
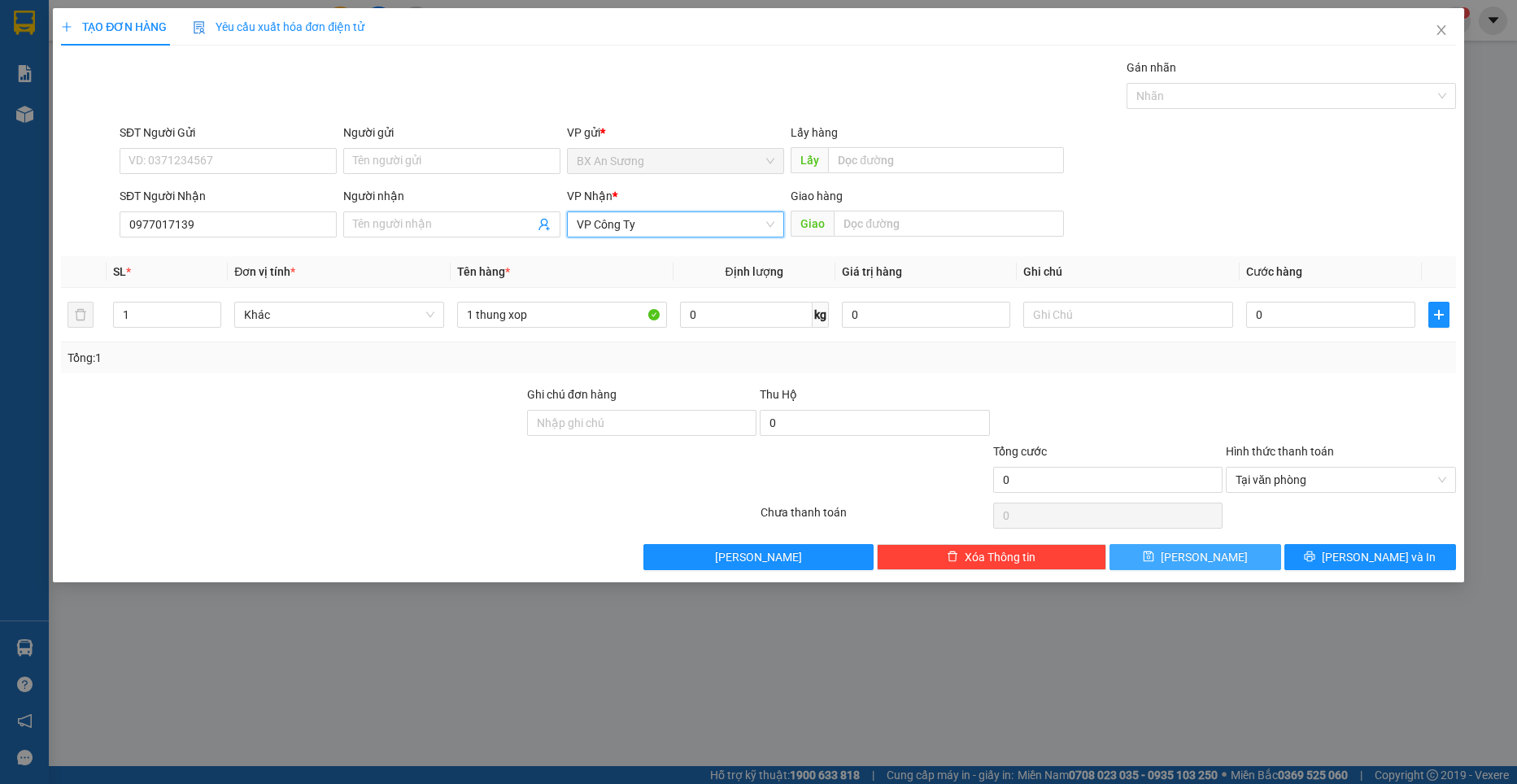
click at [1199, 559] on span "[PERSON_NAME]" at bounding box center [1204, 557] width 87 height 18
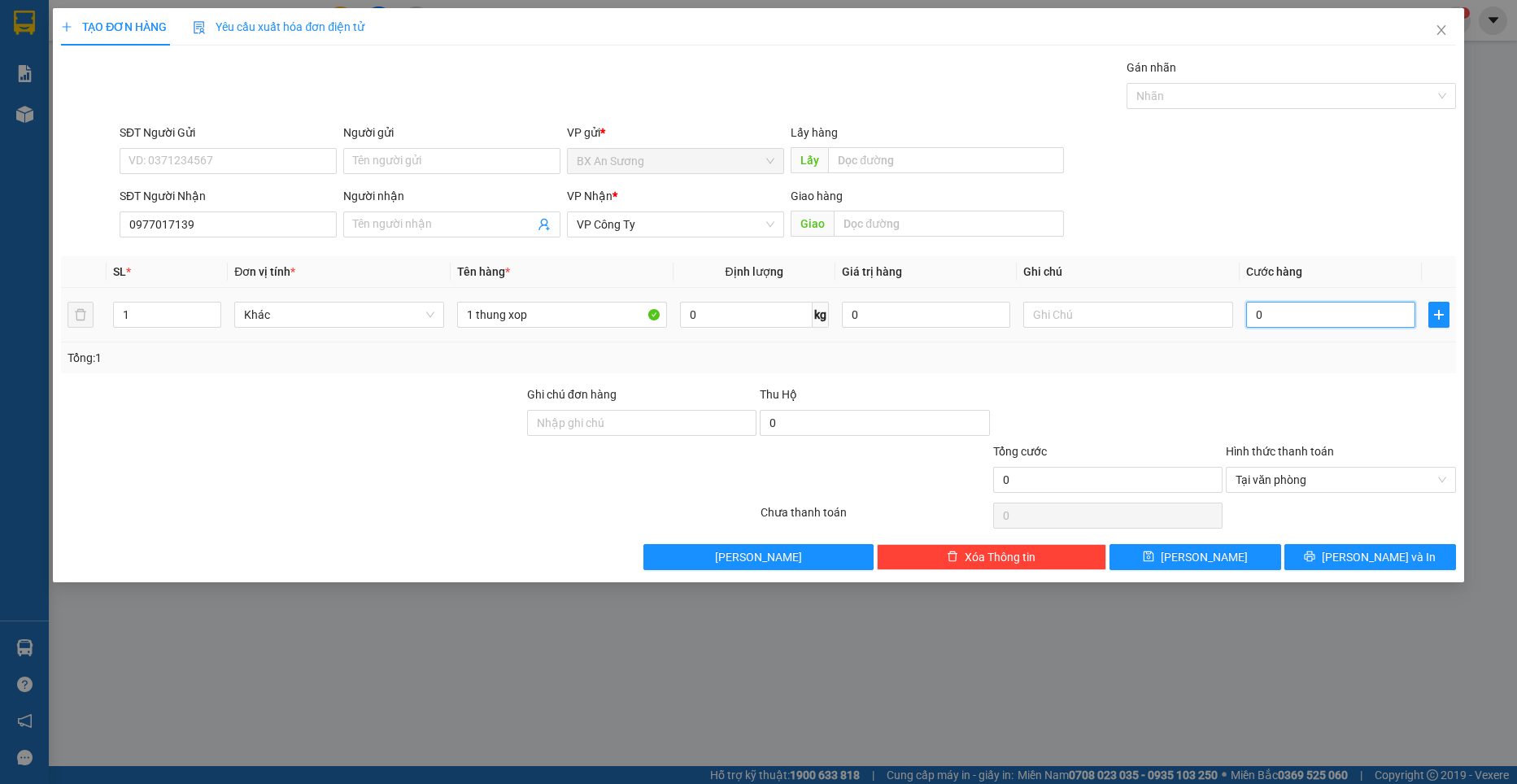
click at [1303, 316] on input "0" at bounding box center [1330, 314] width 170 height 26
type input "1"
type input "1.000"
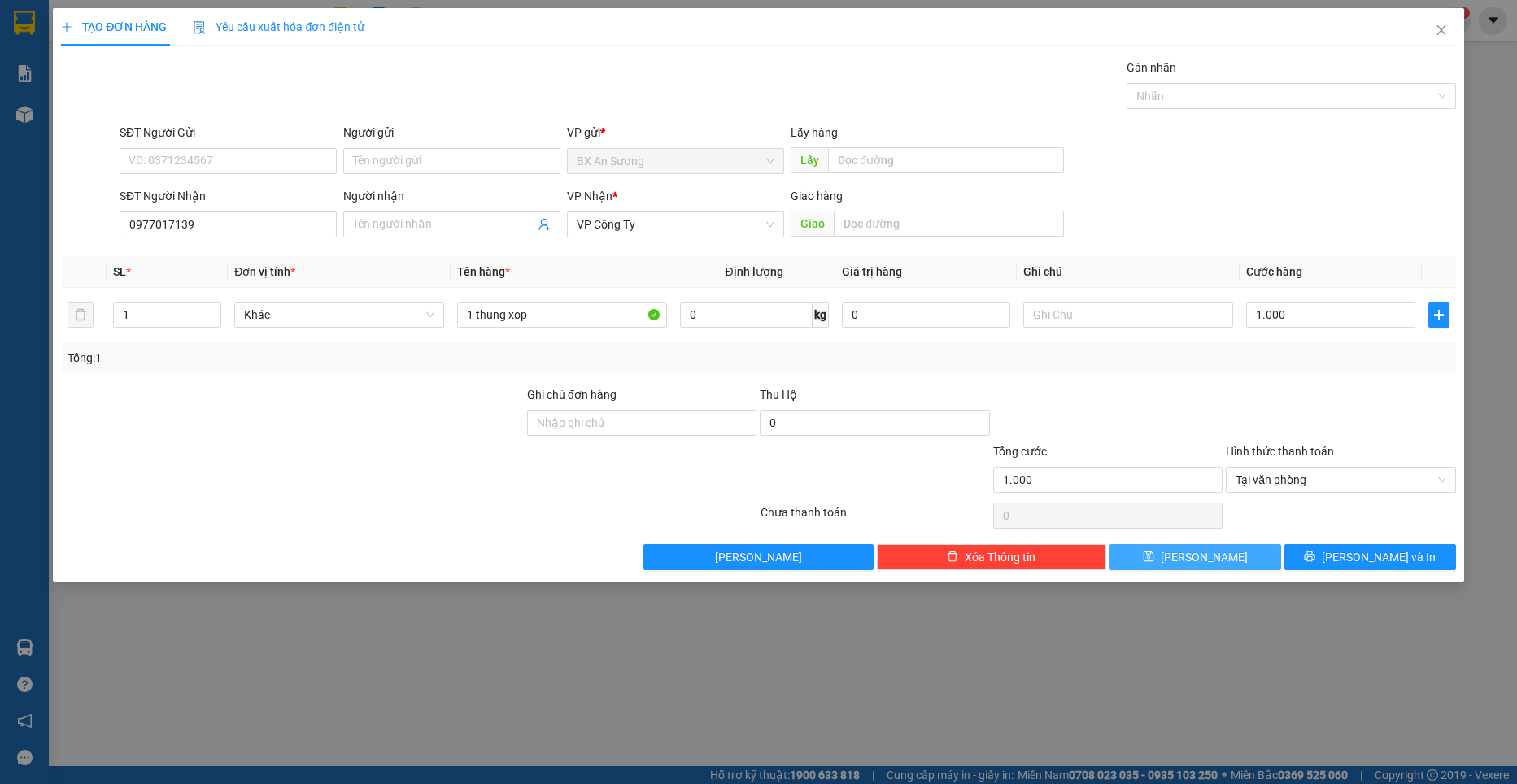
click at [1196, 556] on span "[PERSON_NAME]" at bounding box center [1204, 557] width 87 height 18
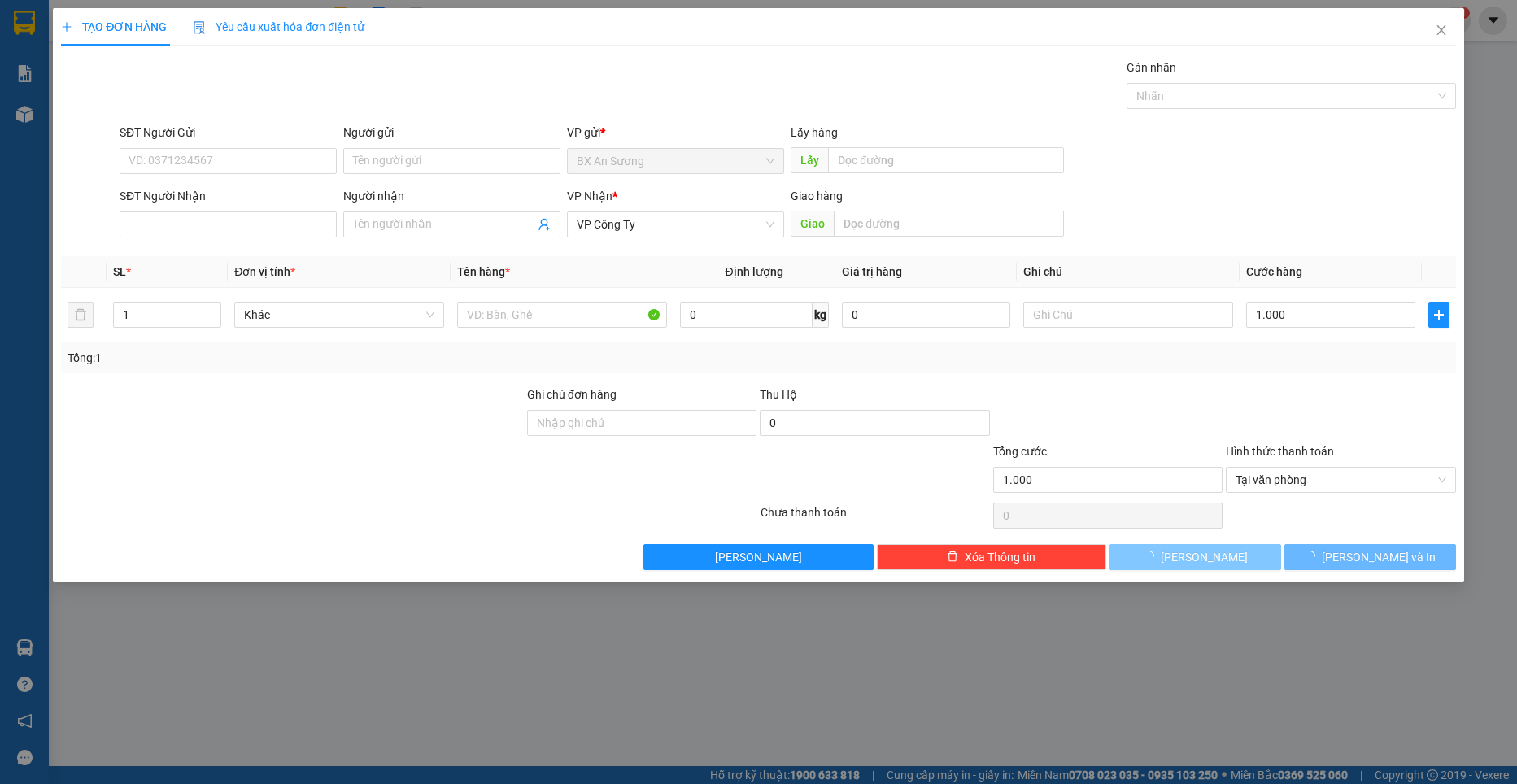
type input "0"
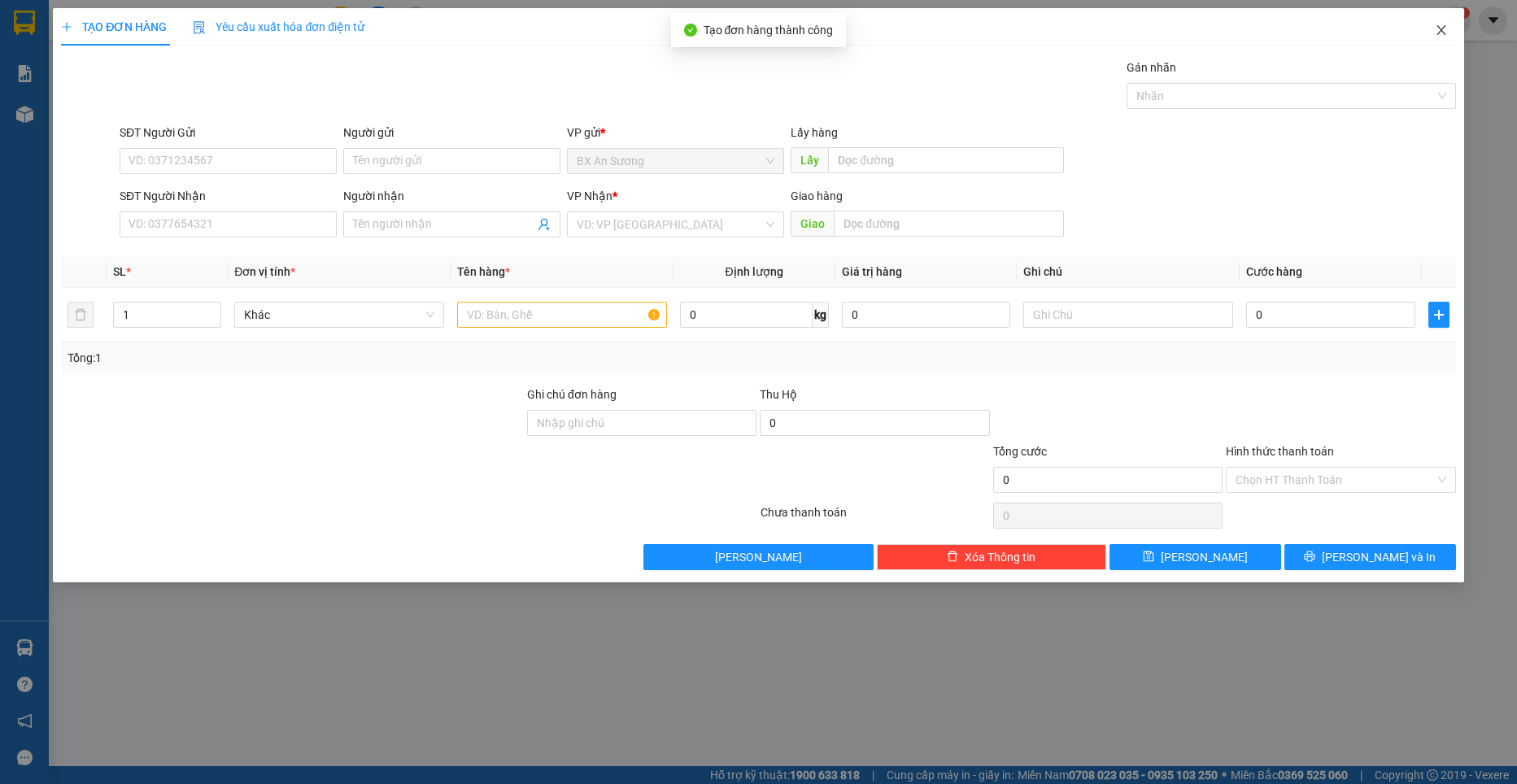
click at [1348, 25] on icon "close" at bounding box center [1441, 30] width 13 height 13
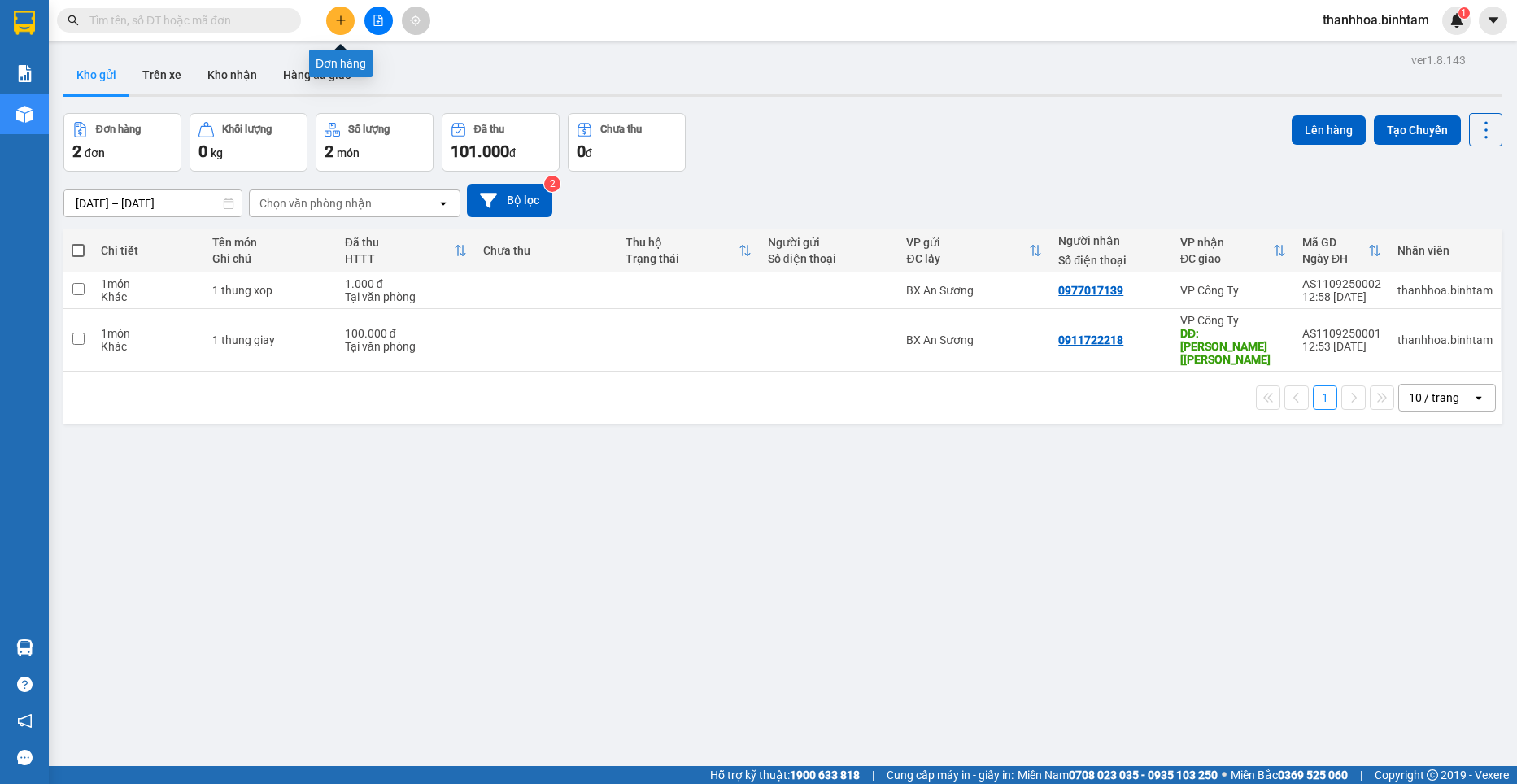
click at [353, 16] on button at bounding box center [341, 21] width 29 height 29
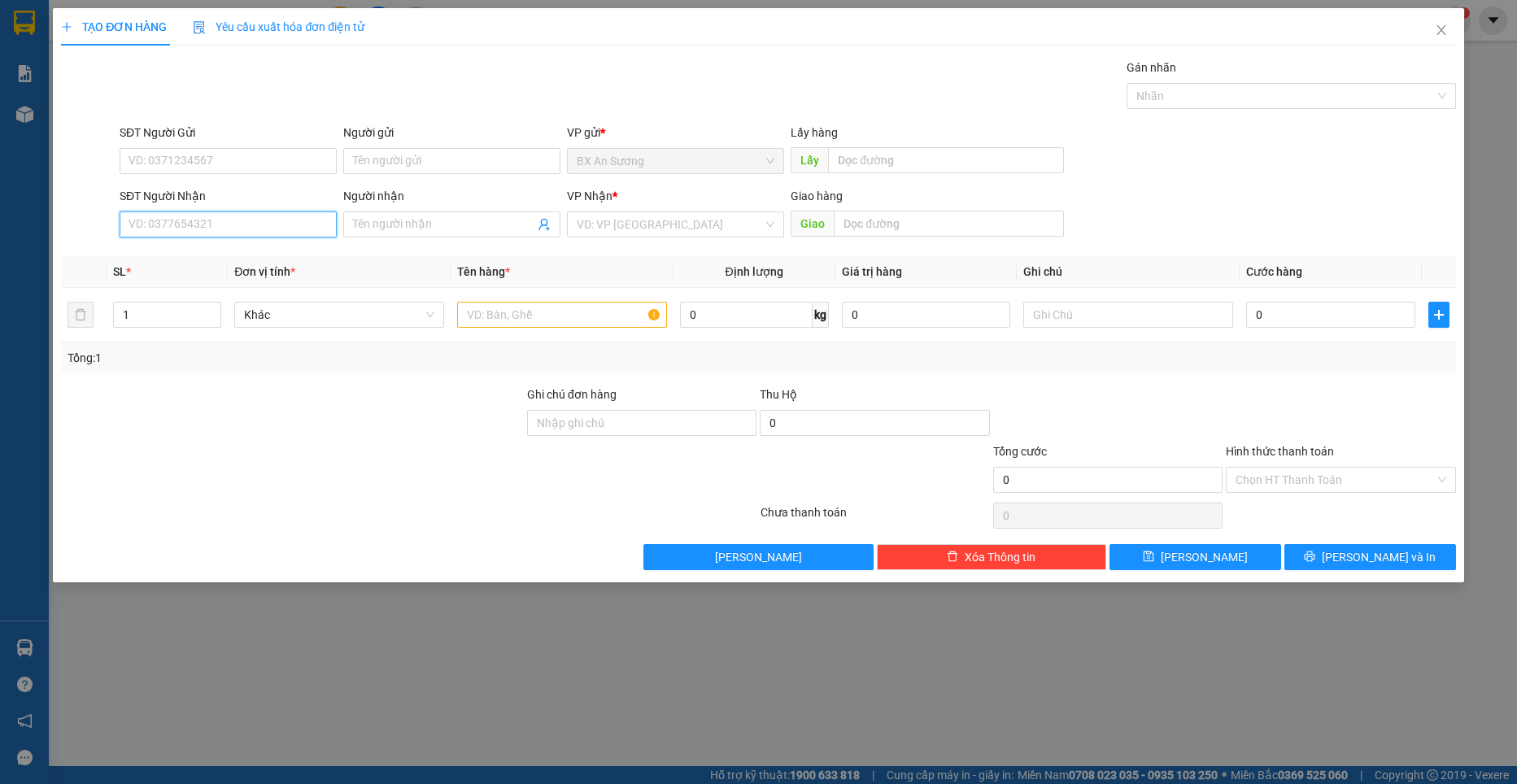
click at [222, 219] on input "SĐT Người Nhận" at bounding box center [227, 224] width 217 height 26
type input "0968324511"
click at [238, 259] on div "0968324511 - [PERSON_NAME]" at bounding box center [227, 257] width 197 height 18
type input "hồng liên"
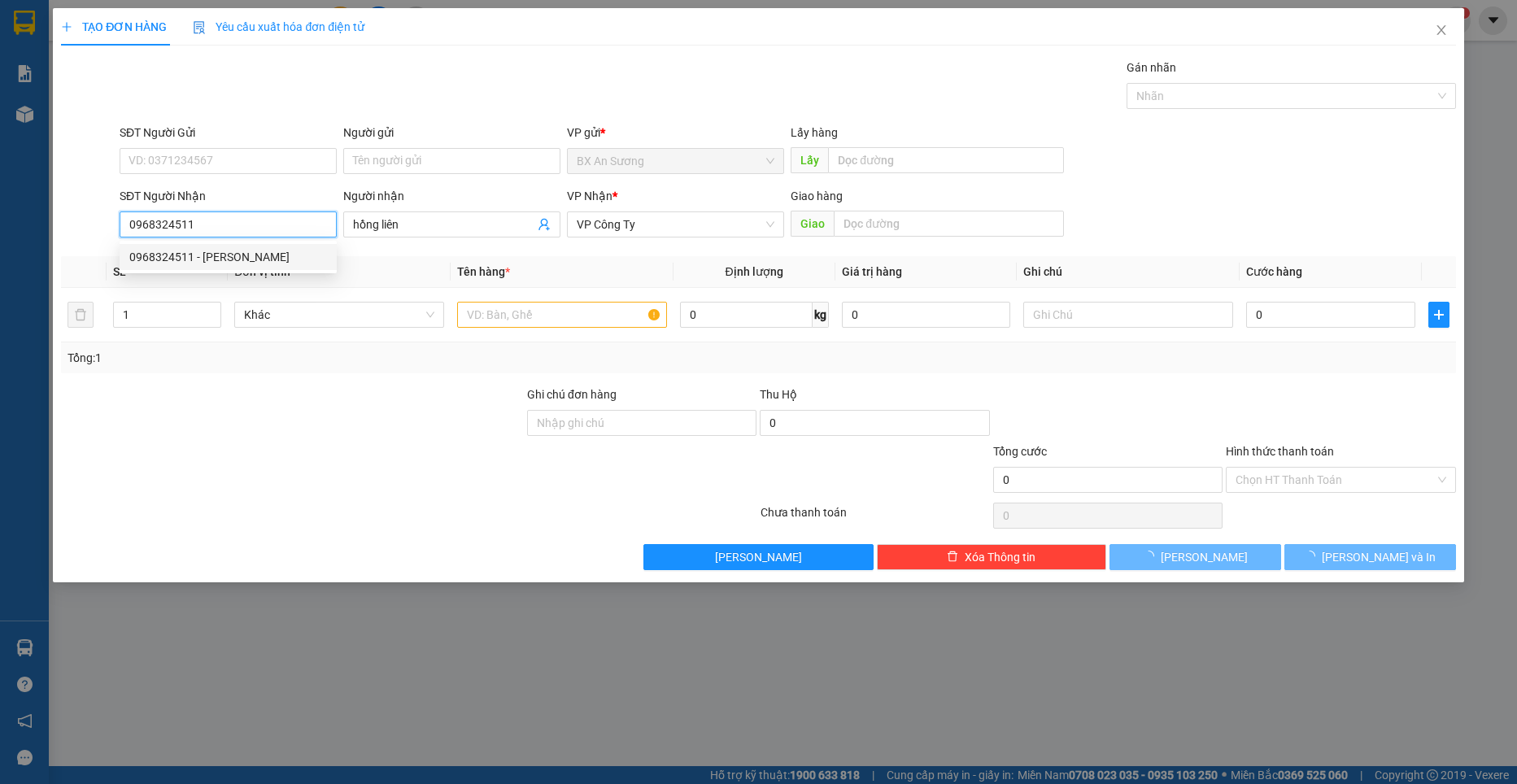
type input "100.000"
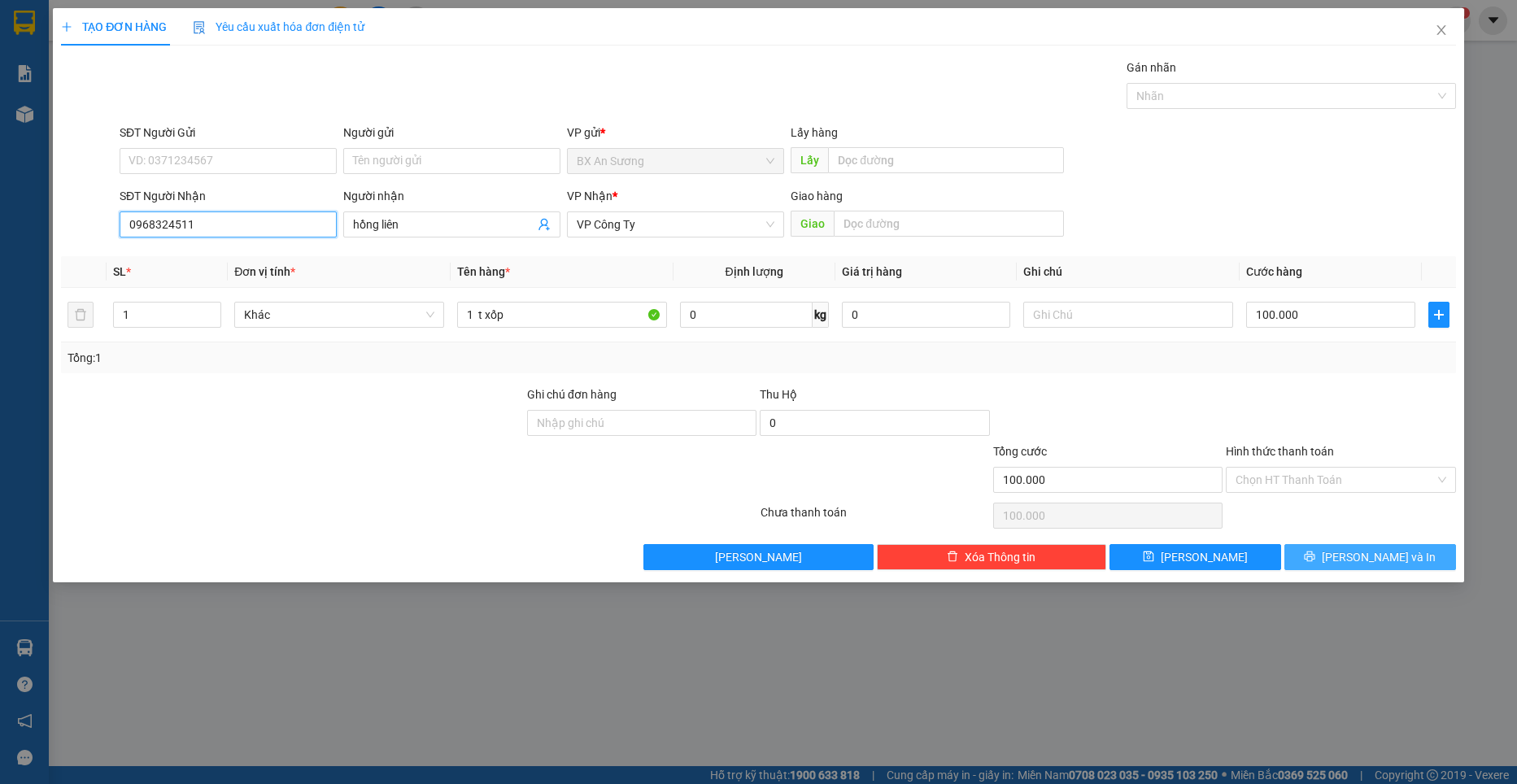
type input "0968324511"
click at [1348, 546] on button "[PERSON_NAME] và In" at bounding box center [1370, 557] width 171 height 26
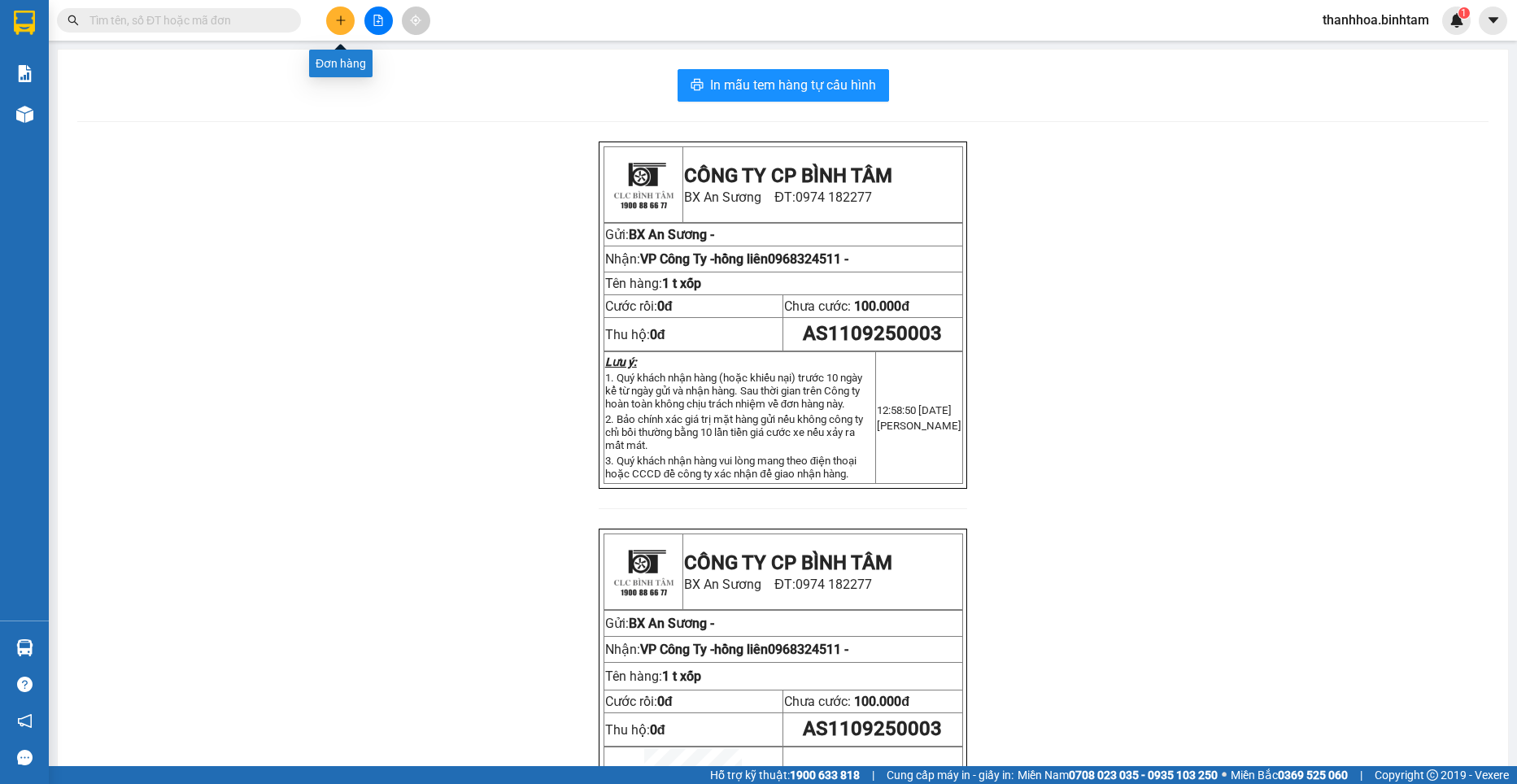
click at [341, 25] on icon "plus" at bounding box center [341, 20] width 12 height 12
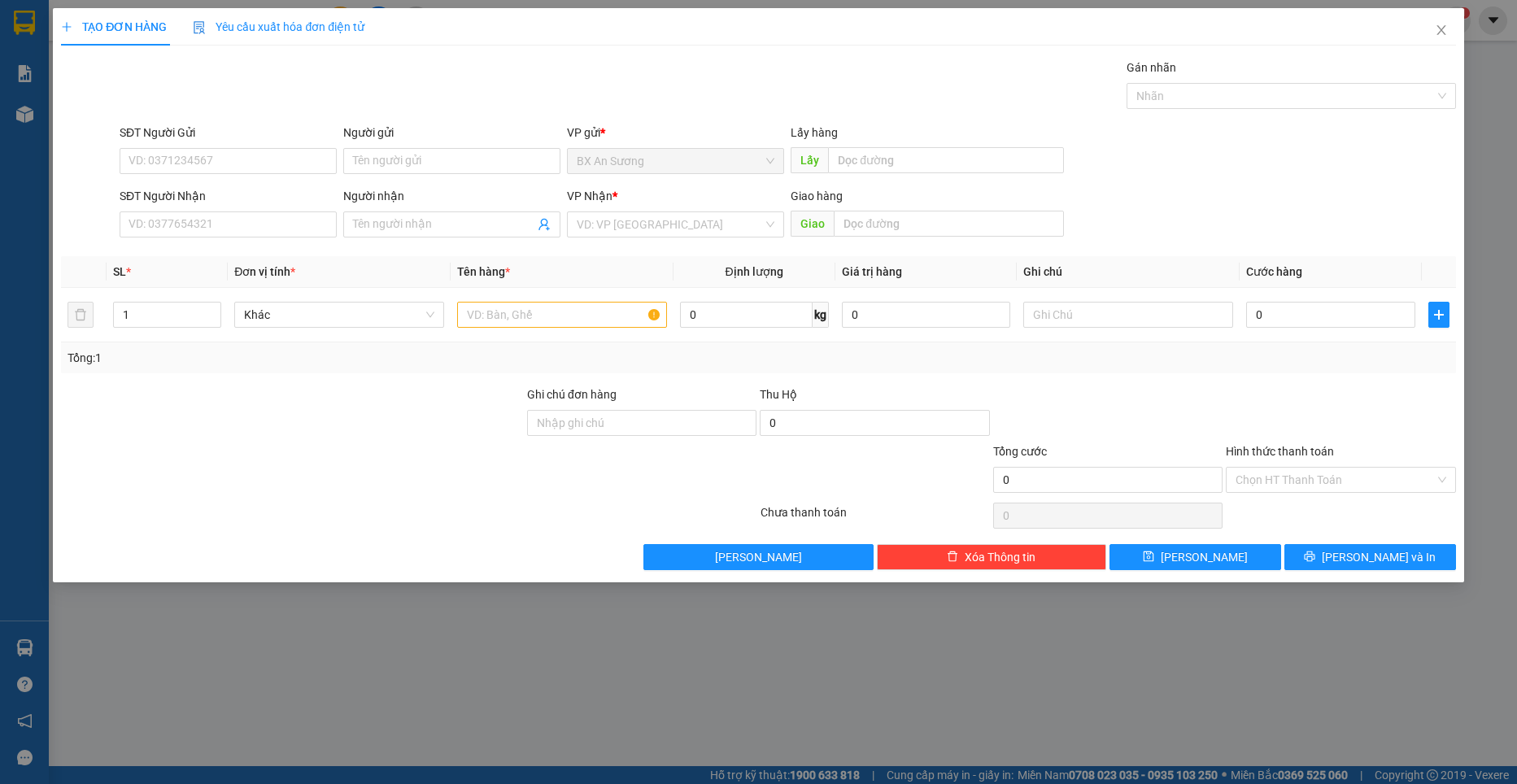
click at [217, 251] on div "Transit Pickup Surcharge Ids Transit Deliver Surcharge Ids Transit Deliver Surc…" at bounding box center [757, 314] width 1394 height 511
click at [558, 316] on input "text" at bounding box center [562, 314] width 210 height 26
type input "5 thung [PERSON_NAME]"
click at [1110, 409] on div at bounding box center [1107, 413] width 232 height 57
click at [649, 227] on input "search" at bounding box center [669, 223] width 186 height 24
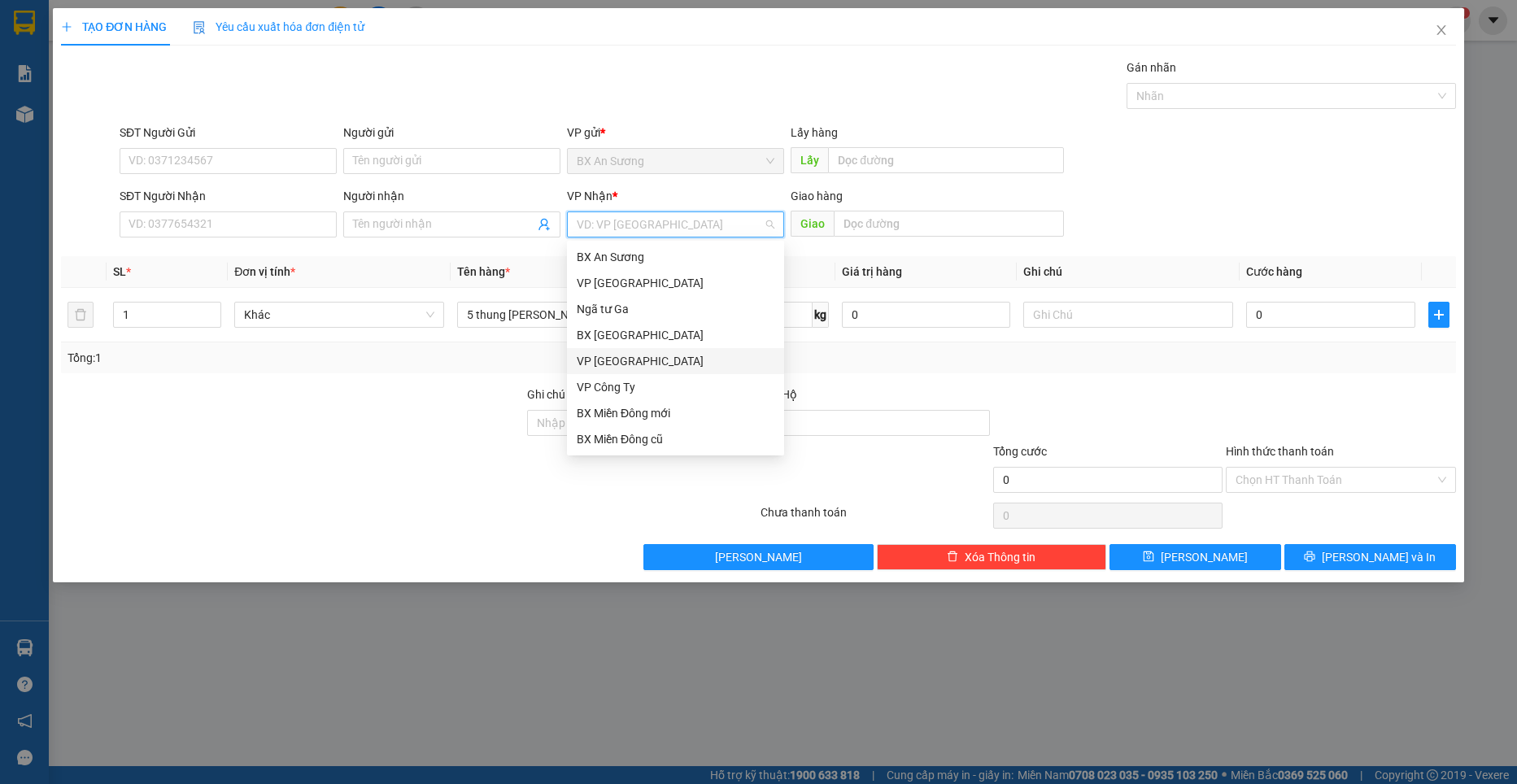
click at [978, 368] on div "Tổng: 1" at bounding box center [757, 357] width 1394 height 31
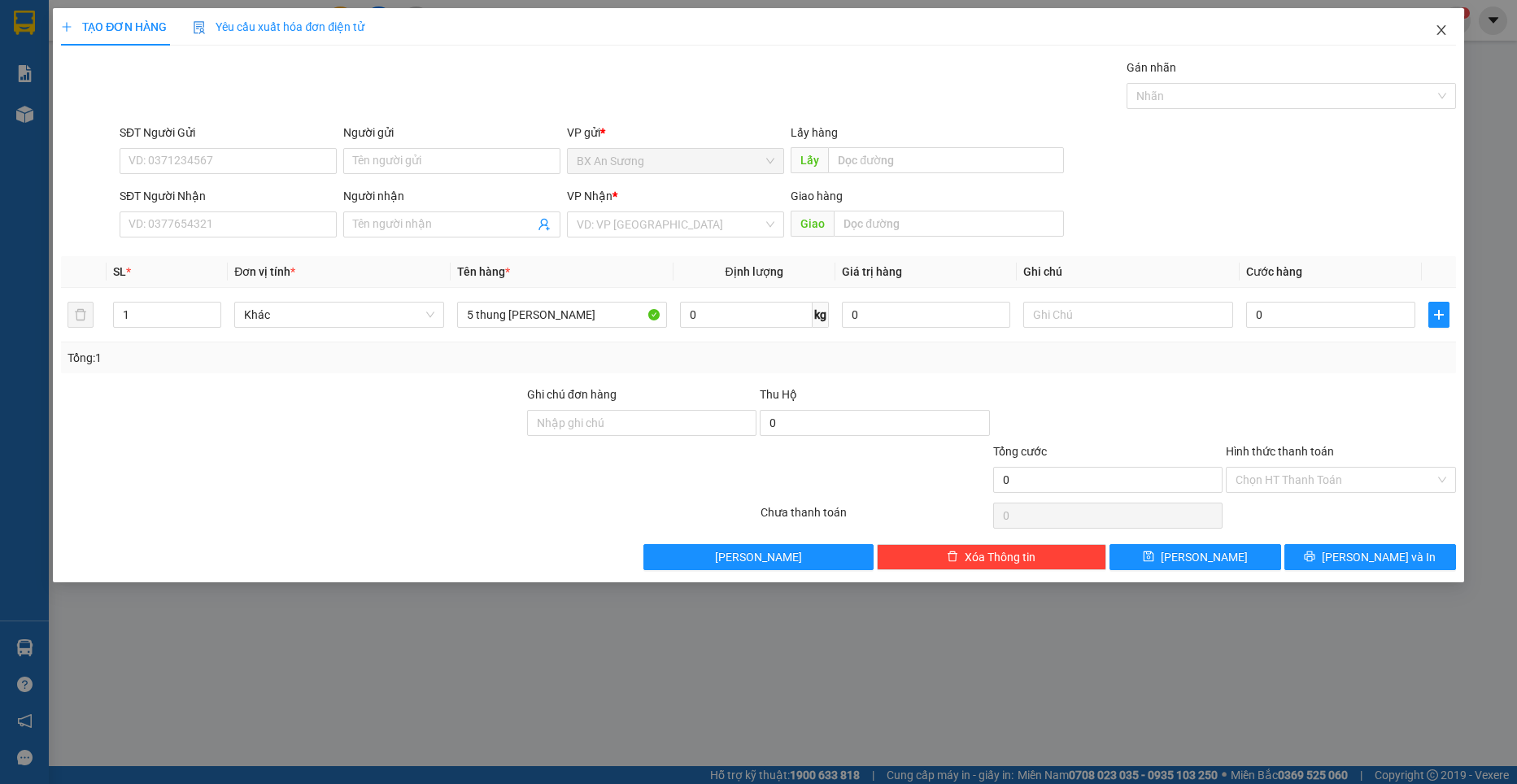
click at [1348, 32] on span "Close" at bounding box center [1440, 30] width 45 height 45
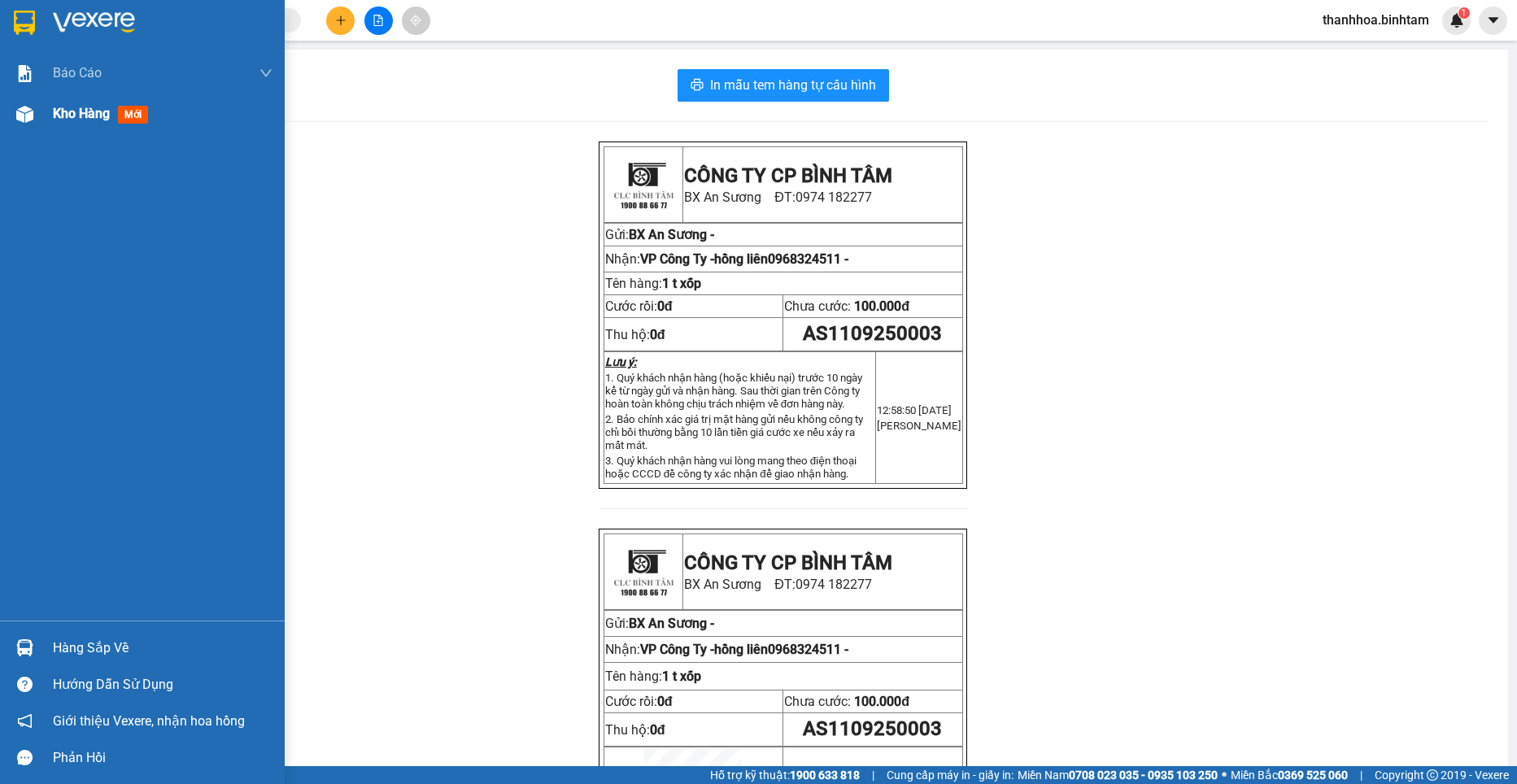
click at [79, 123] on div "Kho hàng mới" at bounding box center [104, 113] width 102 height 20
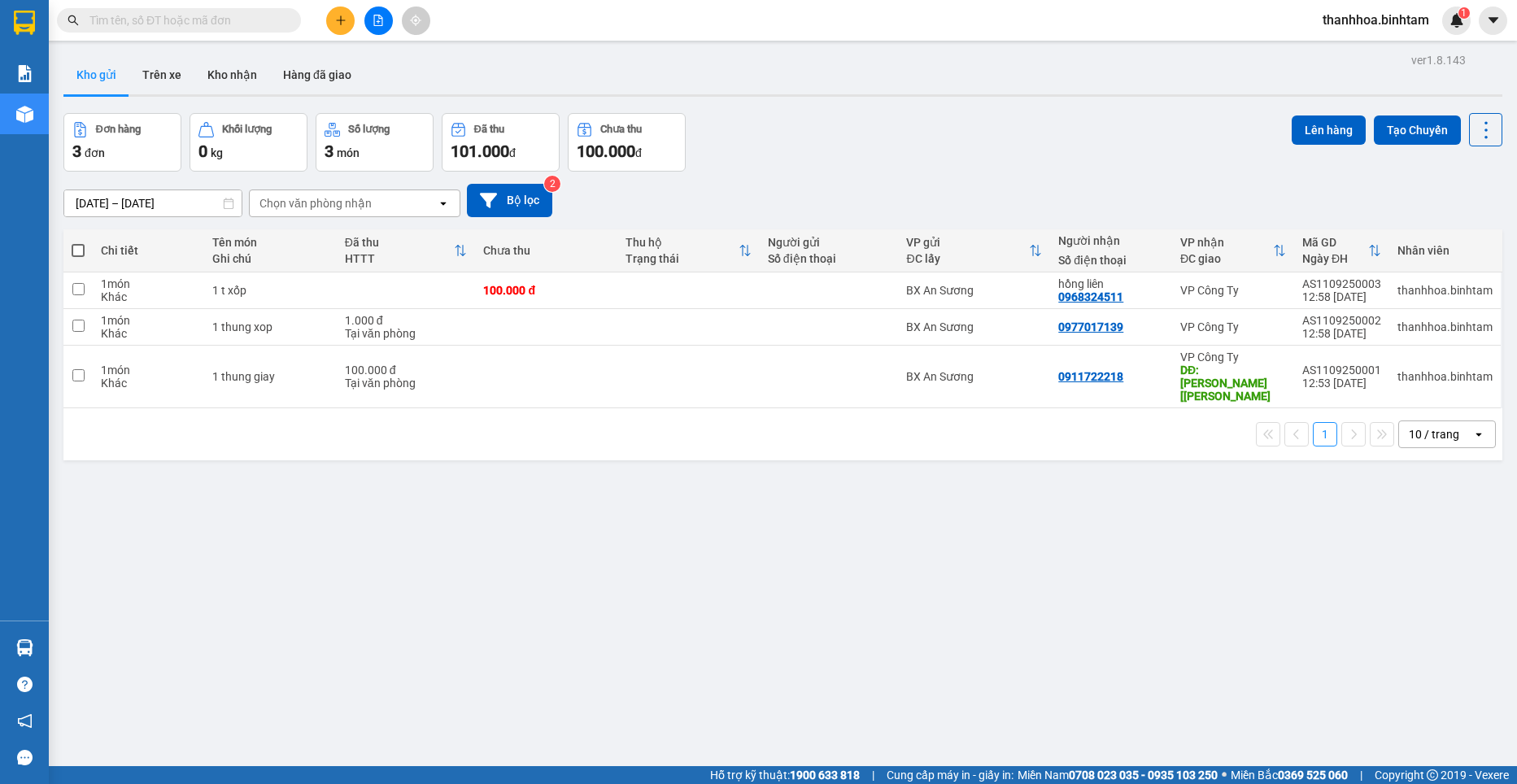
click at [333, 19] on button at bounding box center [341, 21] width 29 height 29
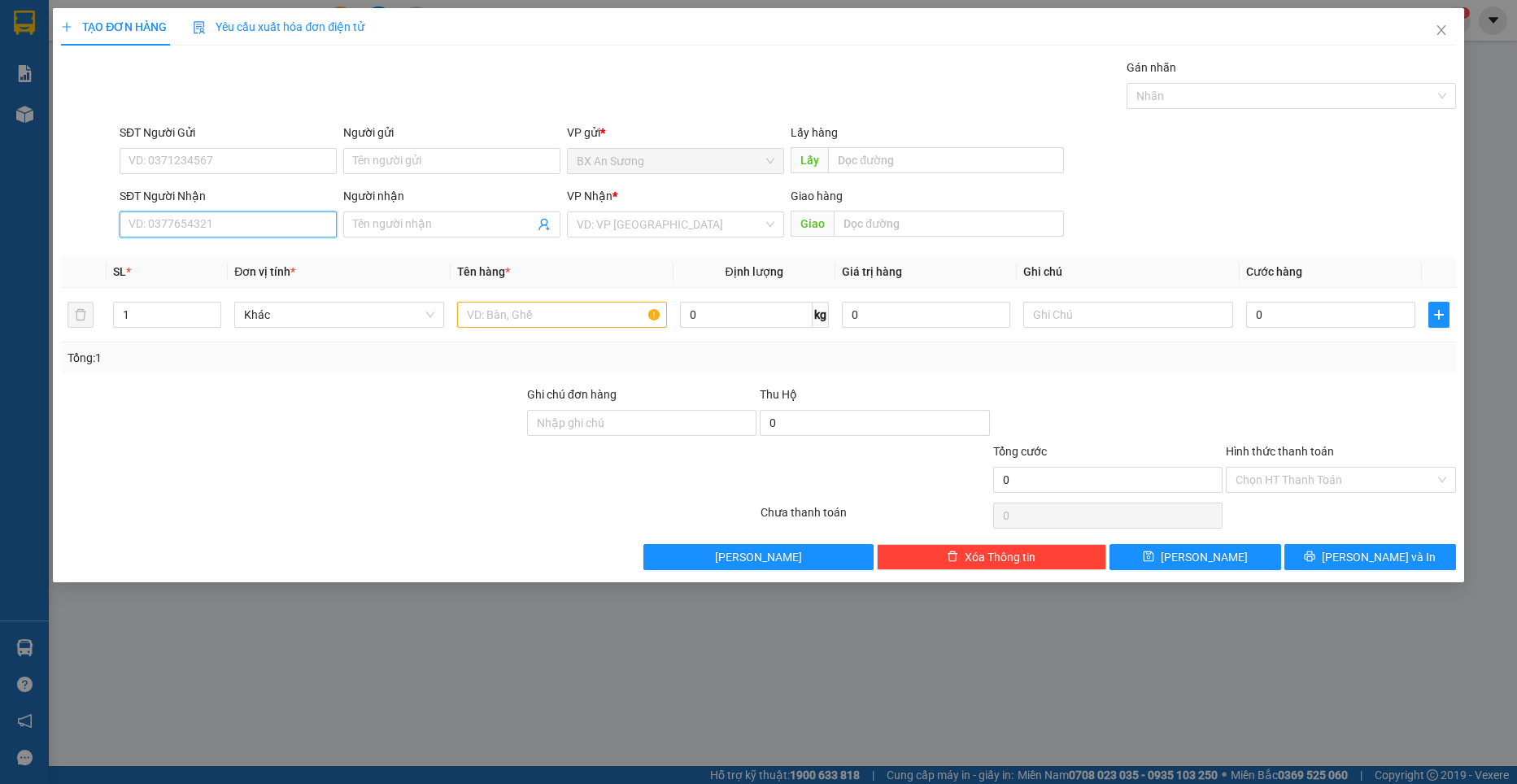
click at [245, 232] on input "SĐT Người Nhận" at bounding box center [227, 224] width 217 height 26
type input "0932449568"
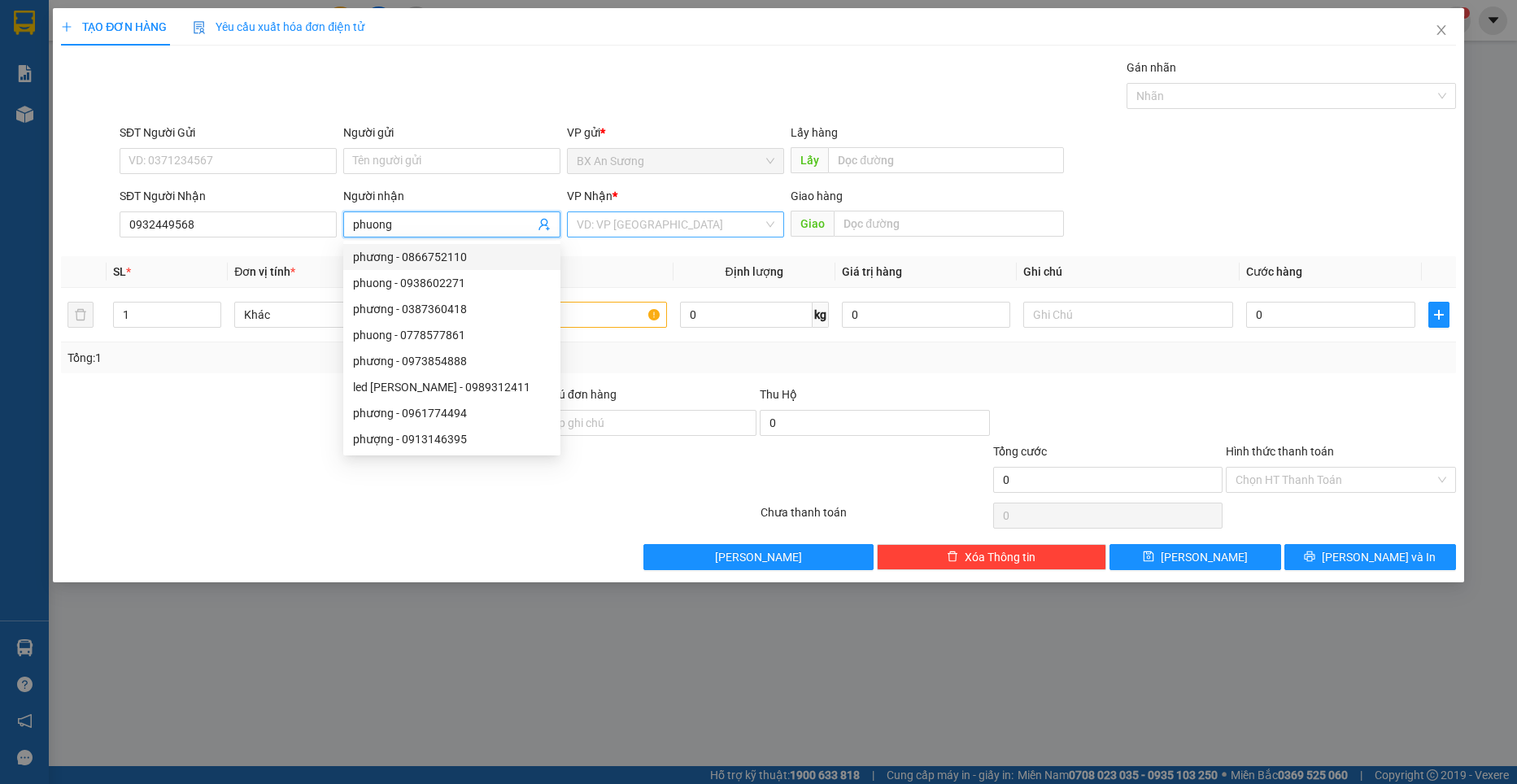
type input "phuong"
click at [640, 214] on input "search" at bounding box center [669, 223] width 186 height 24
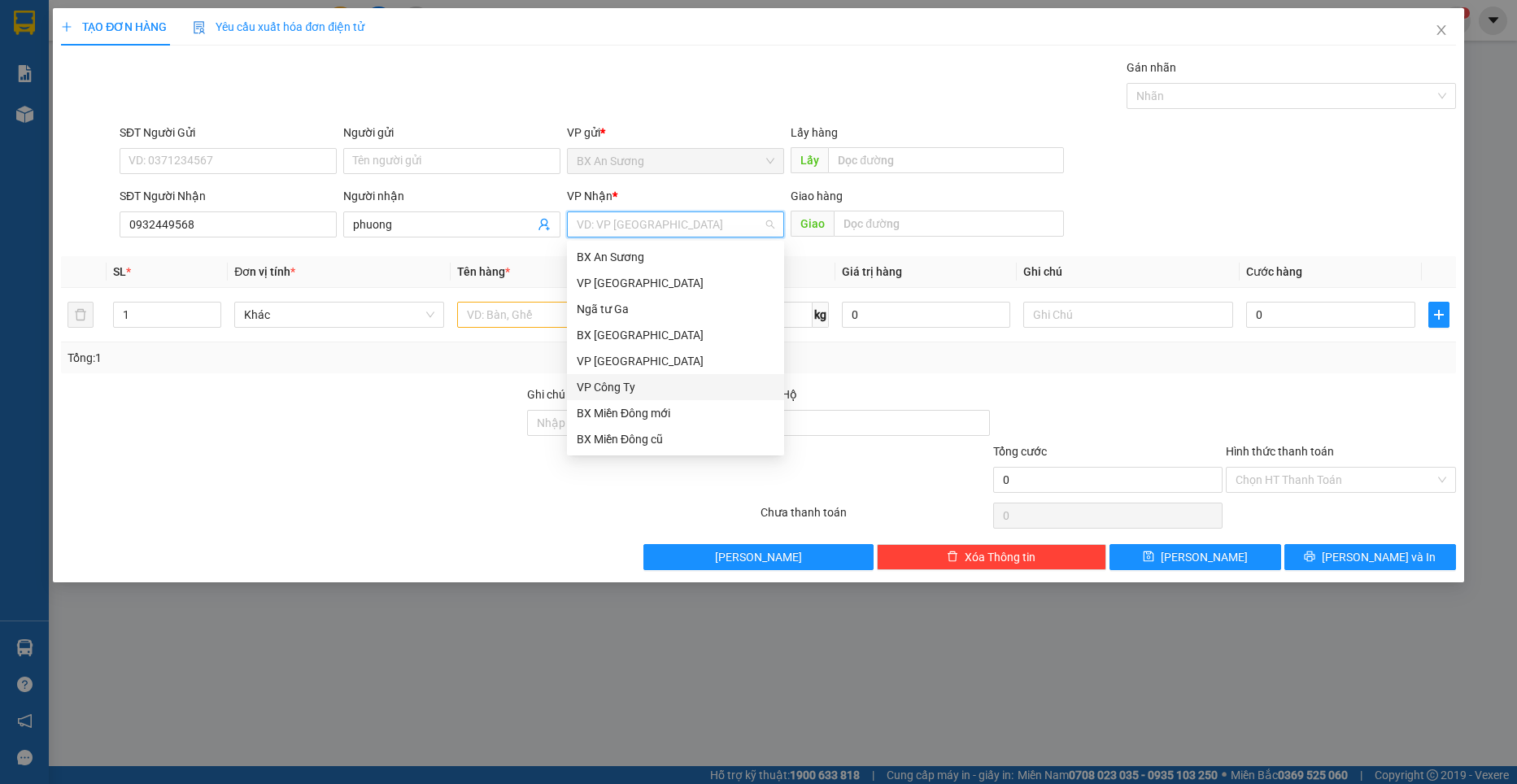
click at [618, 386] on div "VP Công Ty" at bounding box center [675, 387] width 197 height 18
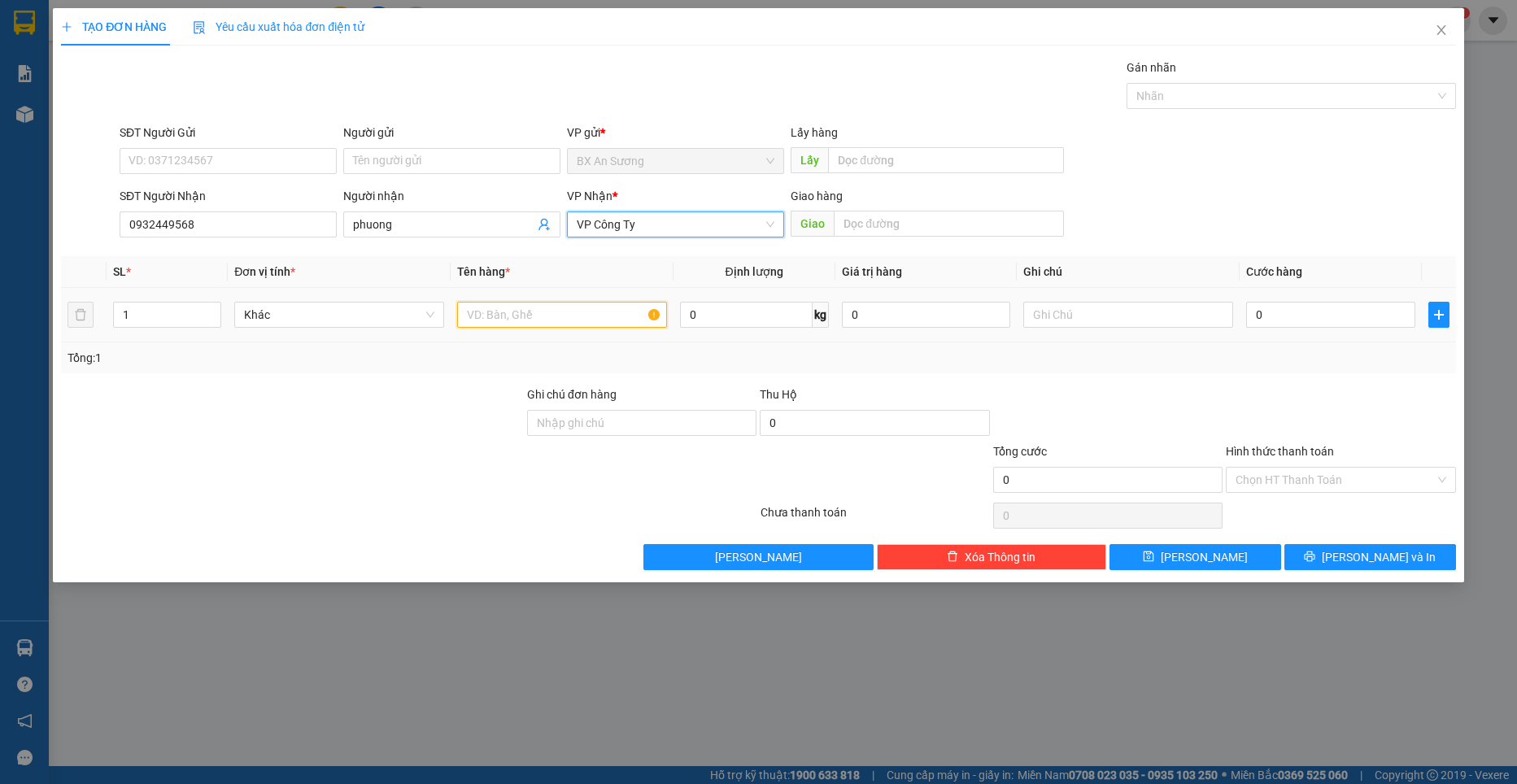
click at [593, 302] on input "text" at bounding box center [562, 314] width 210 height 26
type input "1 thung giay"
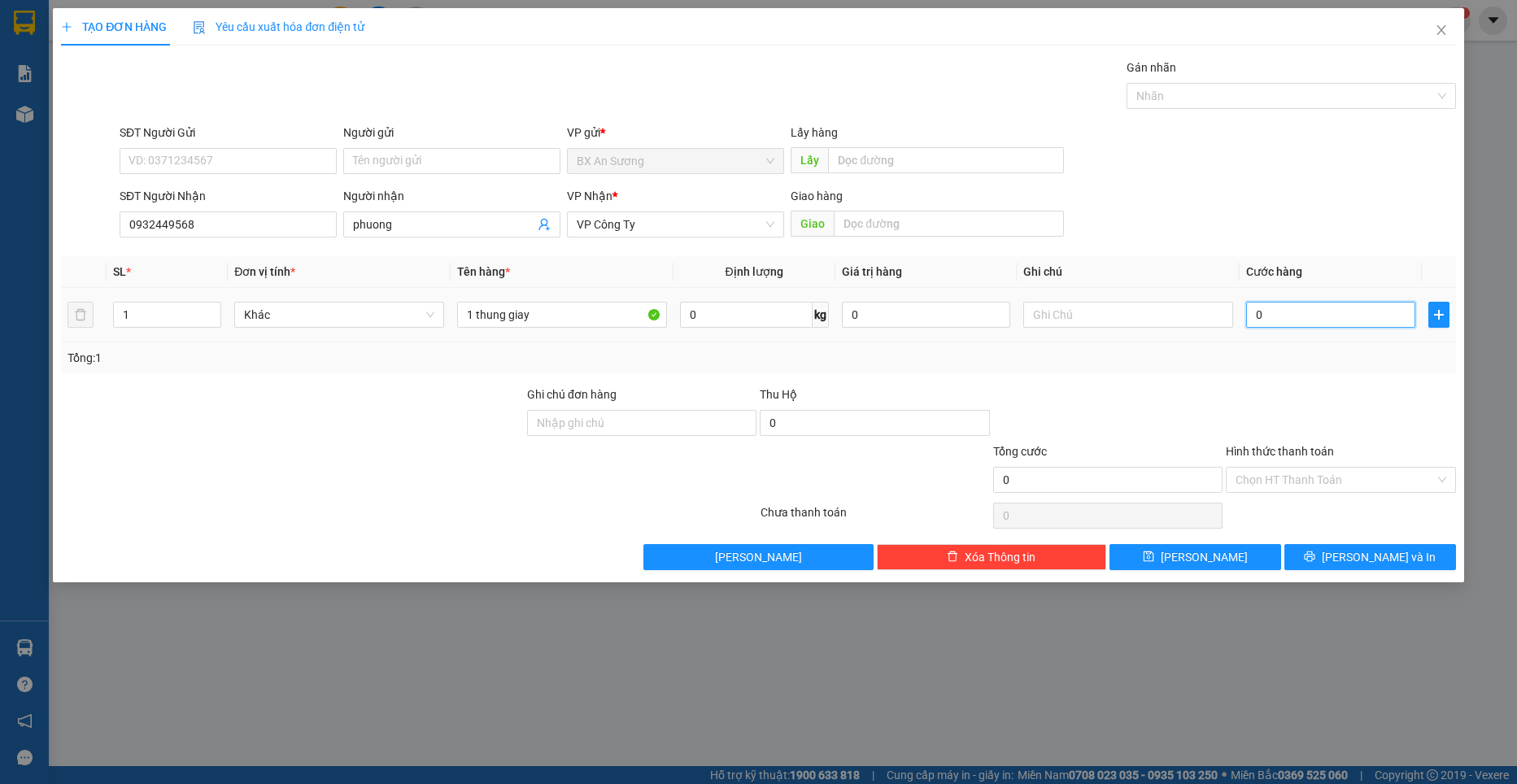
click at [1289, 305] on input "0" at bounding box center [1330, 314] width 170 height 26
type input "8"
type input "80"
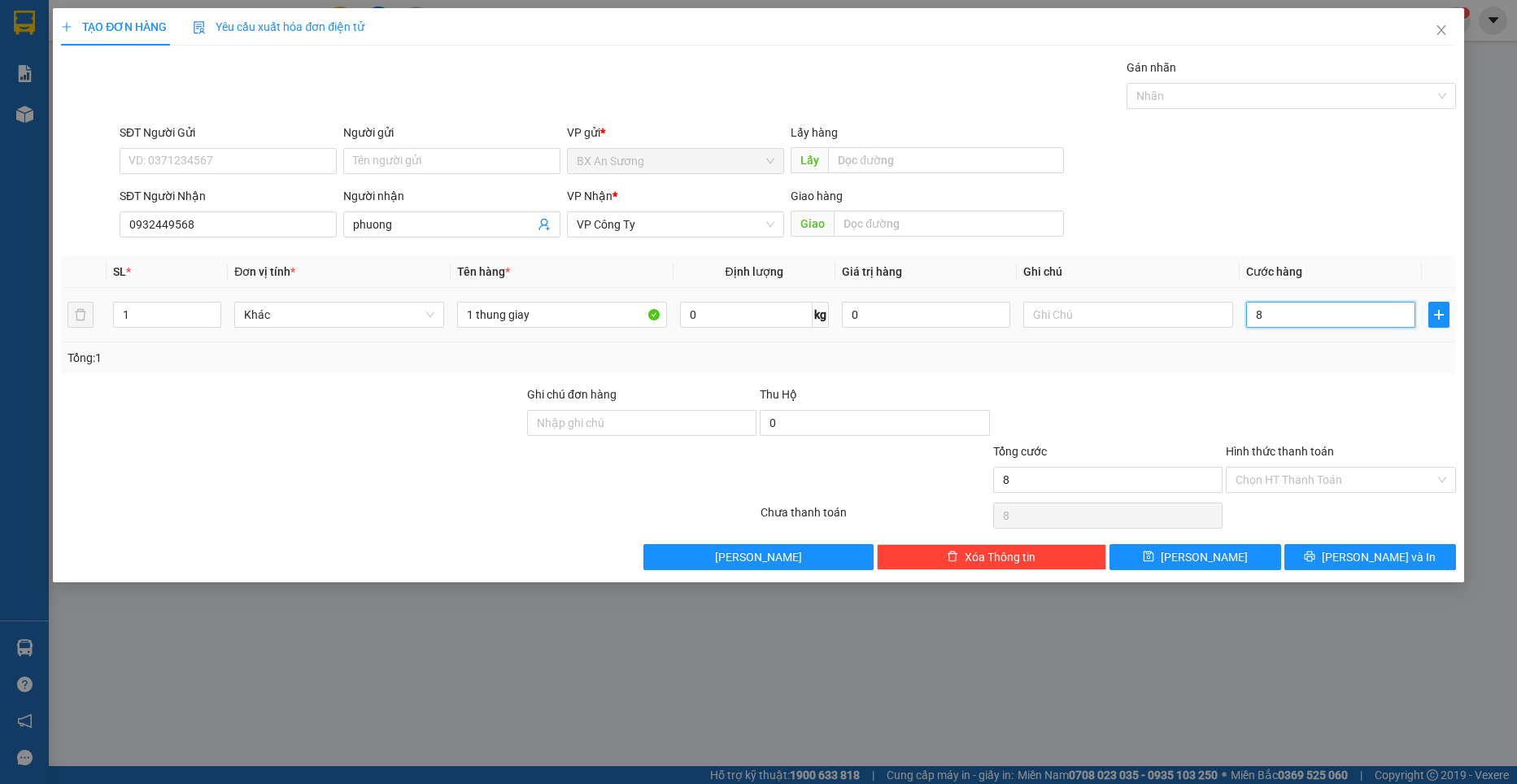
type input "80"
type input "800"
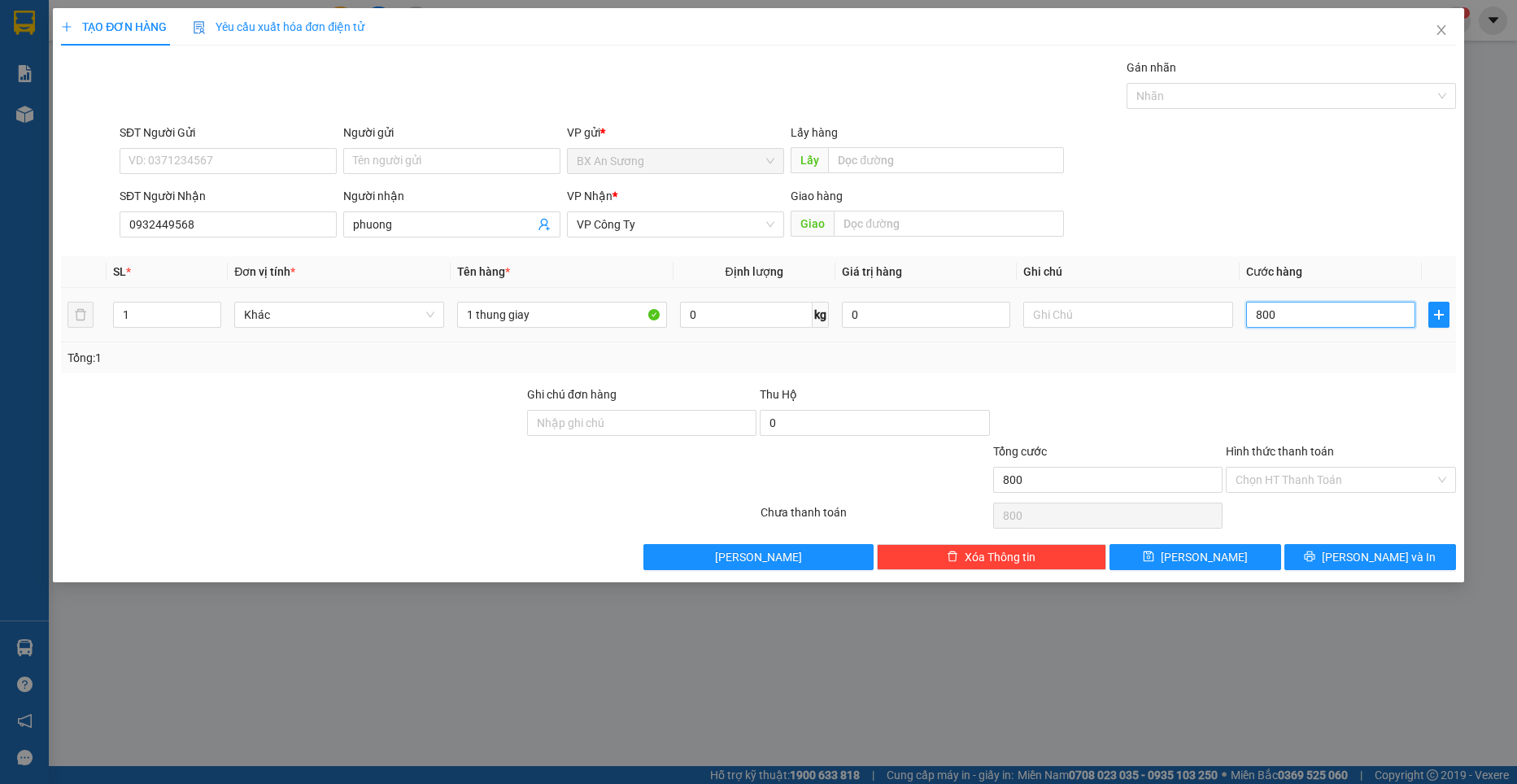
type input "8.000"
type input "80.000"
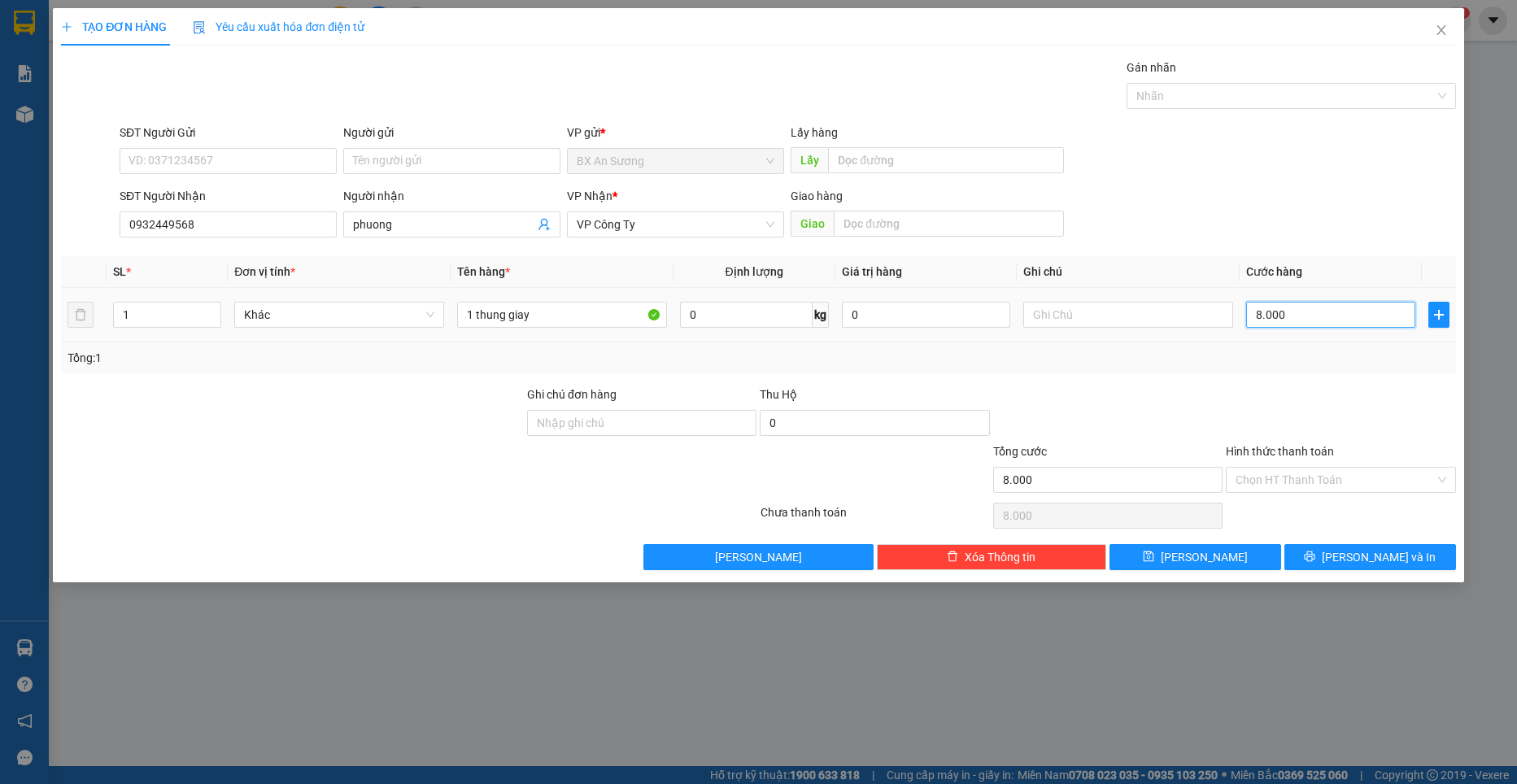
type input "80.000"
click at [1348, 557] on span "[PERSON_NAME] và In" at bounding box center [1378, 557] width 114 height 18
